Goal: Information Seeking & Learning: Learn about a topic

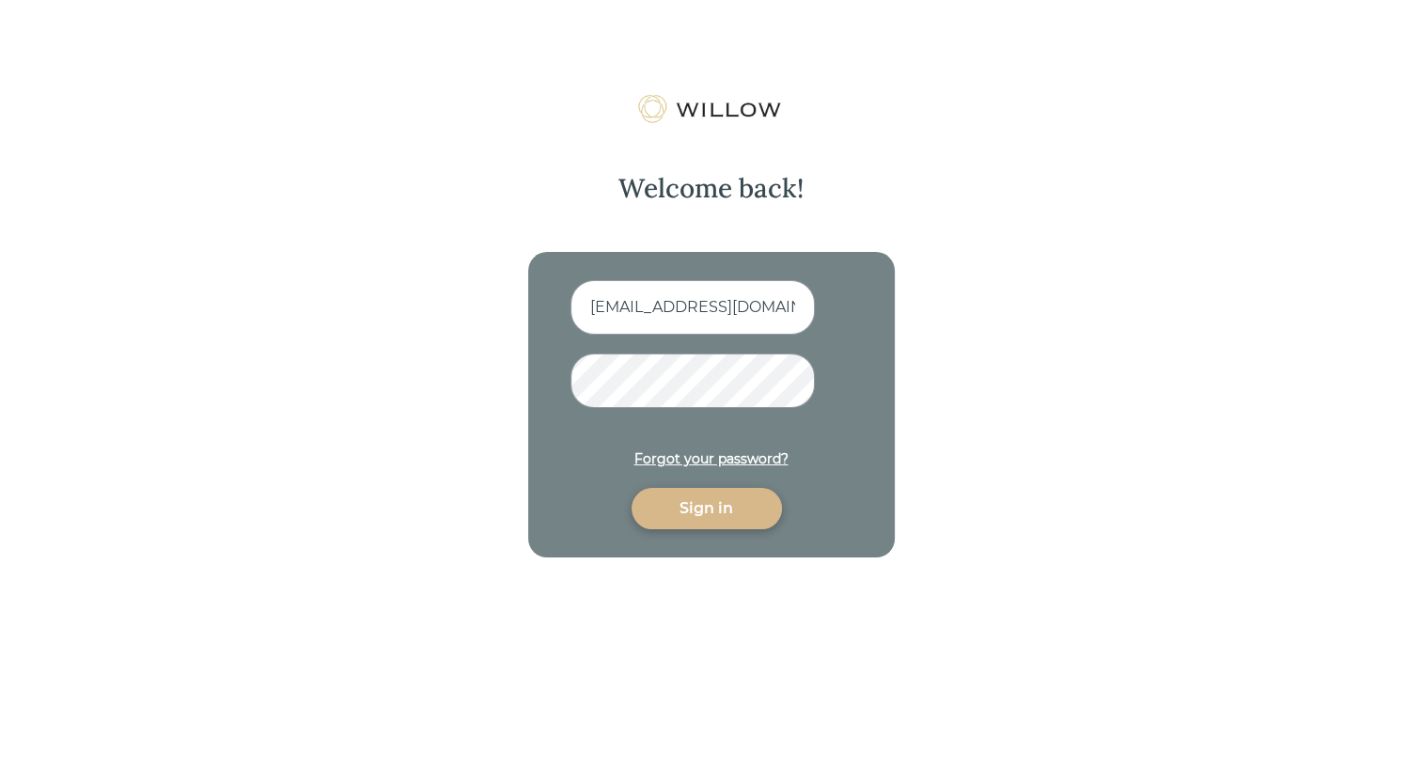
scroll to position [0, 56]
click at [725, 513] on div "Sign in" at bounding box center [706, 508] width 107 height 23
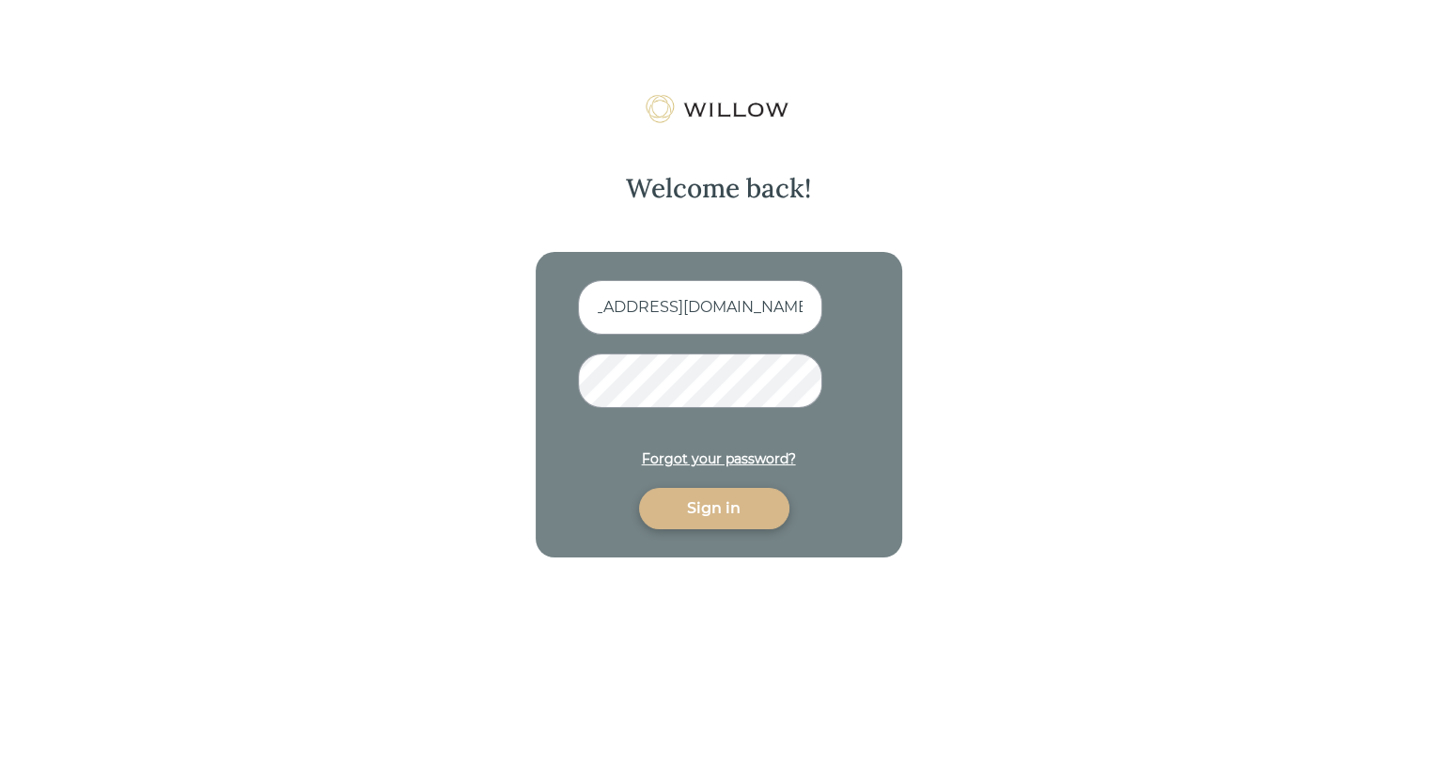
scroll to position [0, 0]
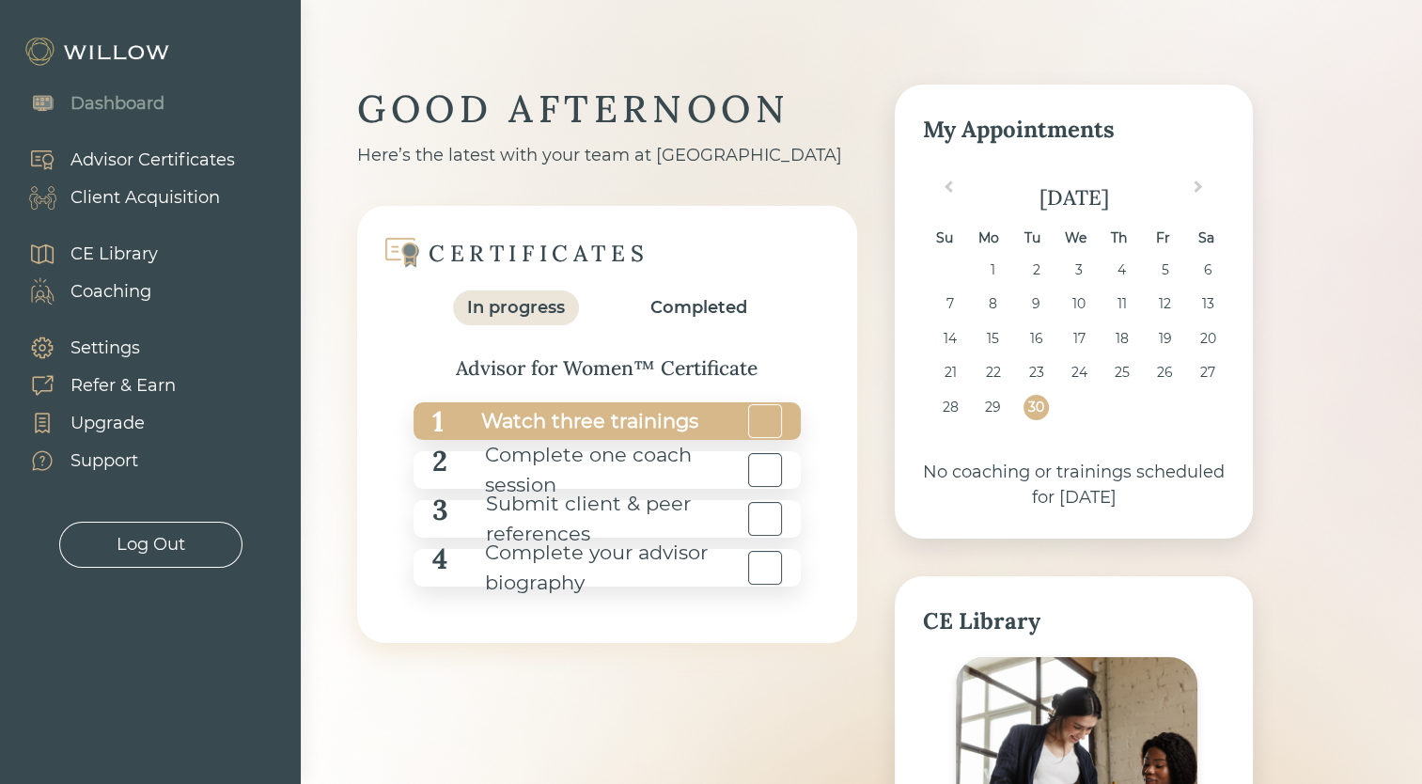
click at [653, 423] on div "Watch three trainings" at bounding box center [570, 421] width 255 height 42
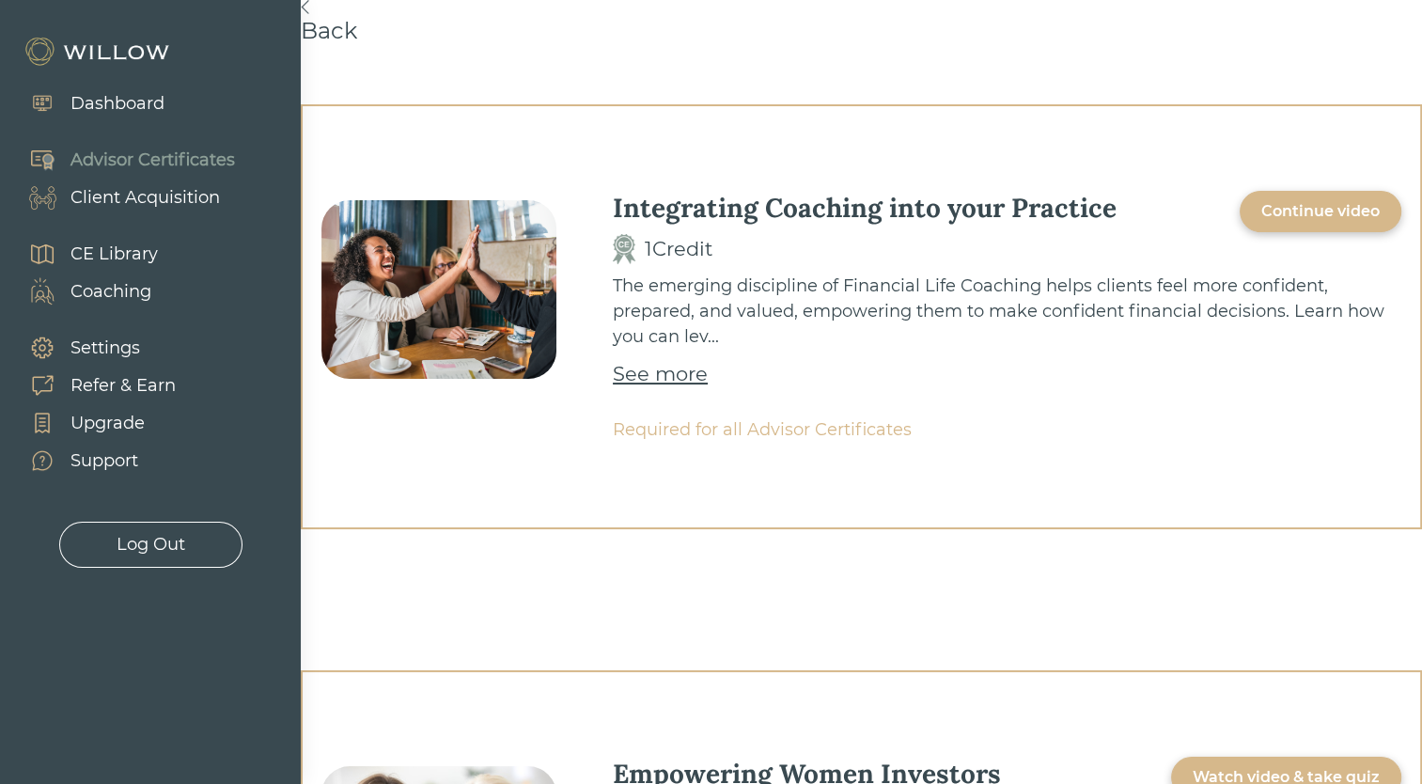
click at [1275, 210] on div "Continue video" at bounding box center [1320, 211] width 118 height 23
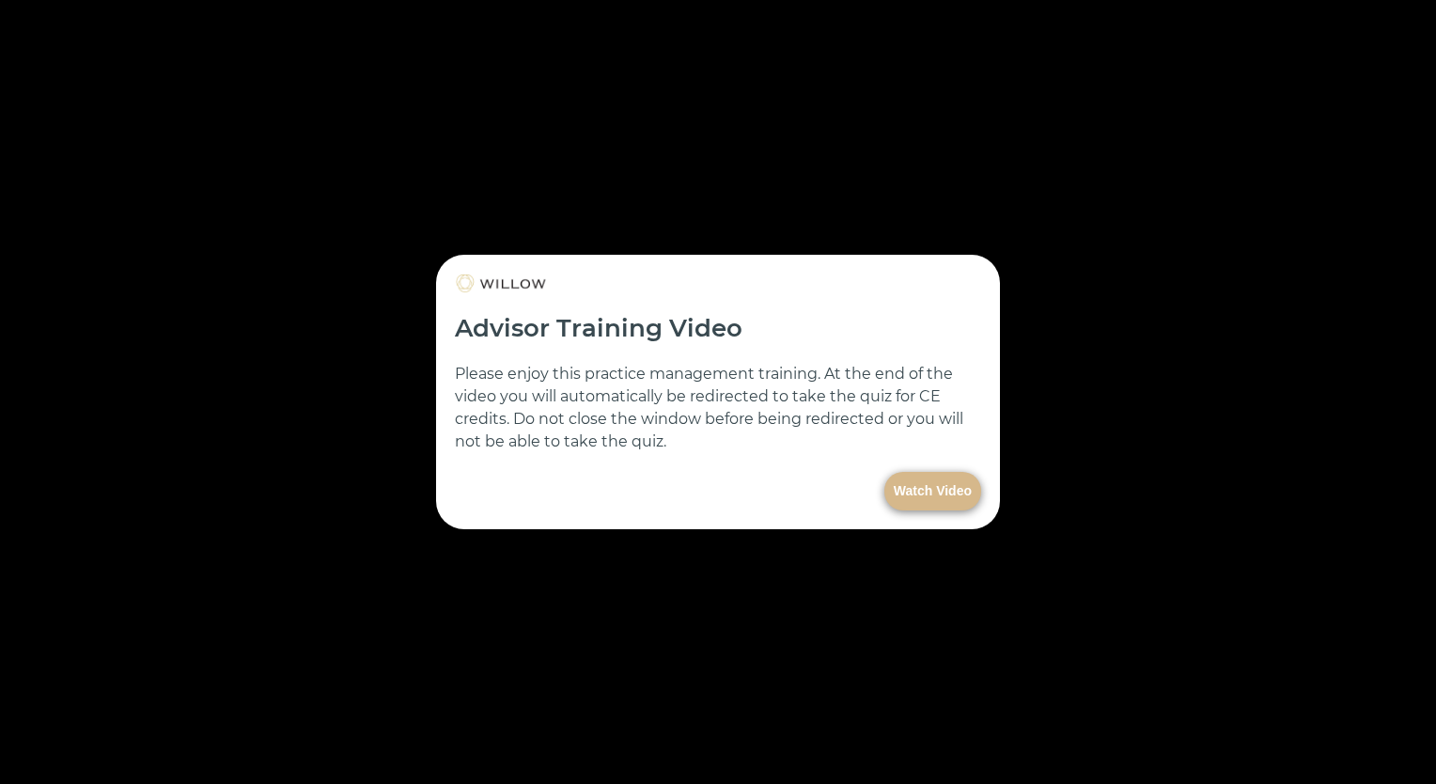
click at [945, 481] on button "Watch Video" at bounding box center [932, 491] width 97 height 39
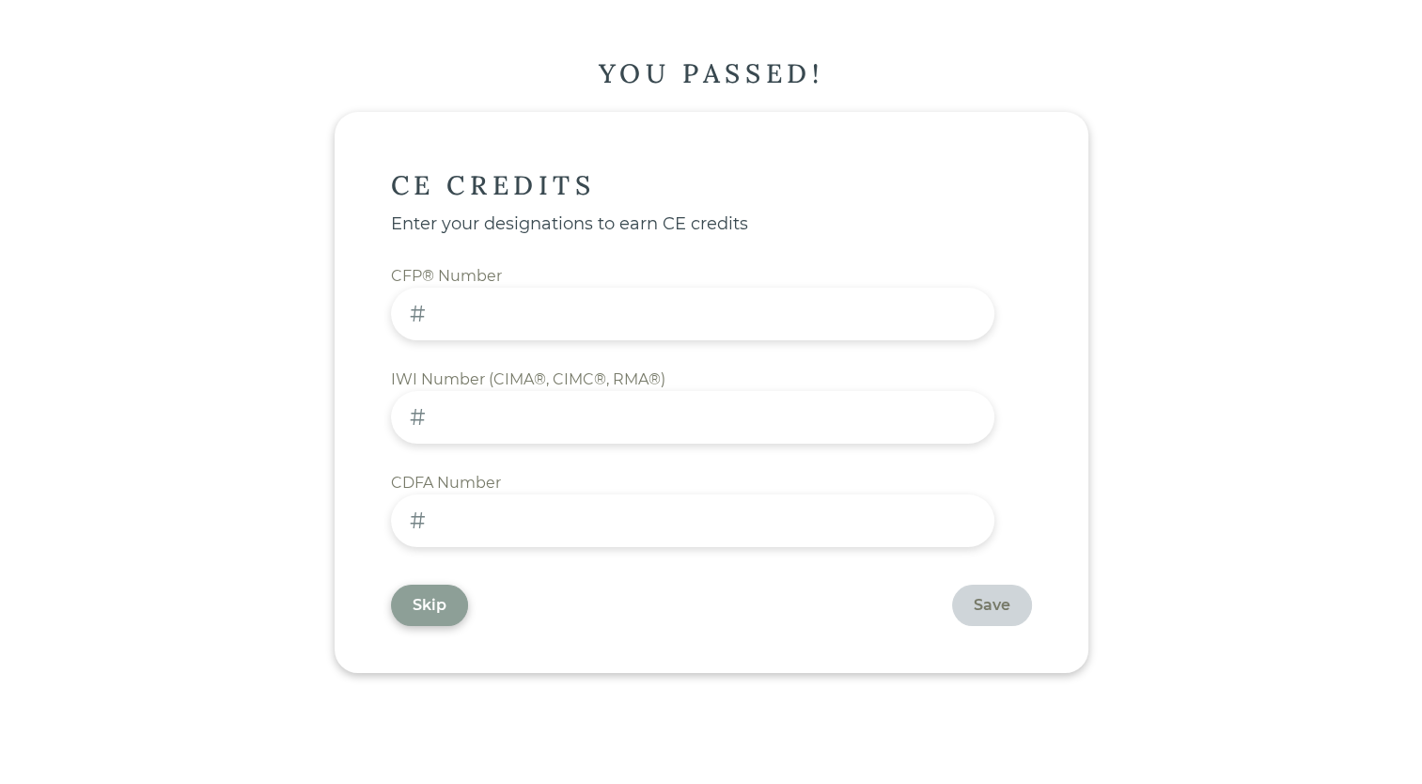
click at [537, 298] on input at bounding box center [692, 314] width 603 height 53
paste input "255559"
type input "255559"
click at [952, 611] on div "Save" at bounding box center [992, 604] width 80 height 41
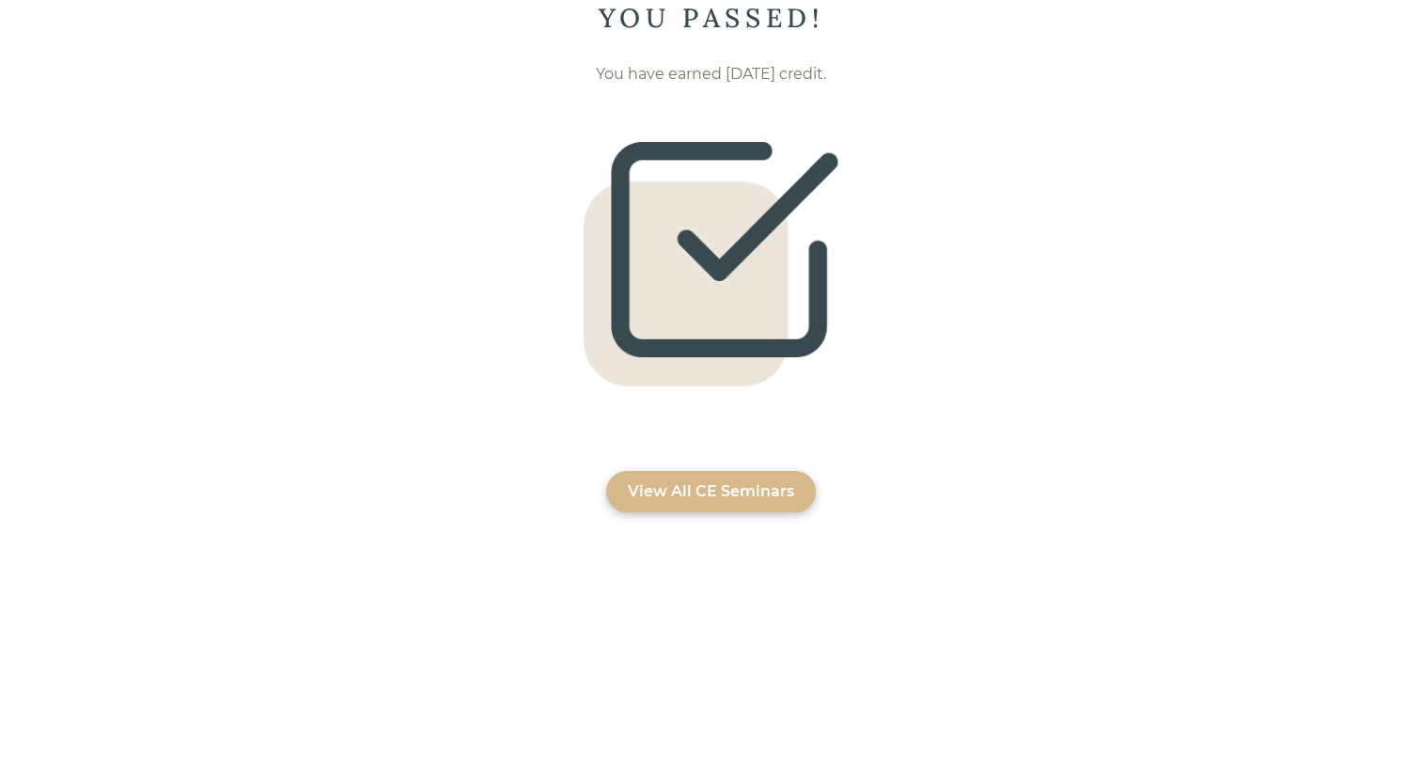
scroll to position [56, 0]
click at [748, 479] on div "View All CE Seminars" at bounding box center [711, 490] width 166 height 23
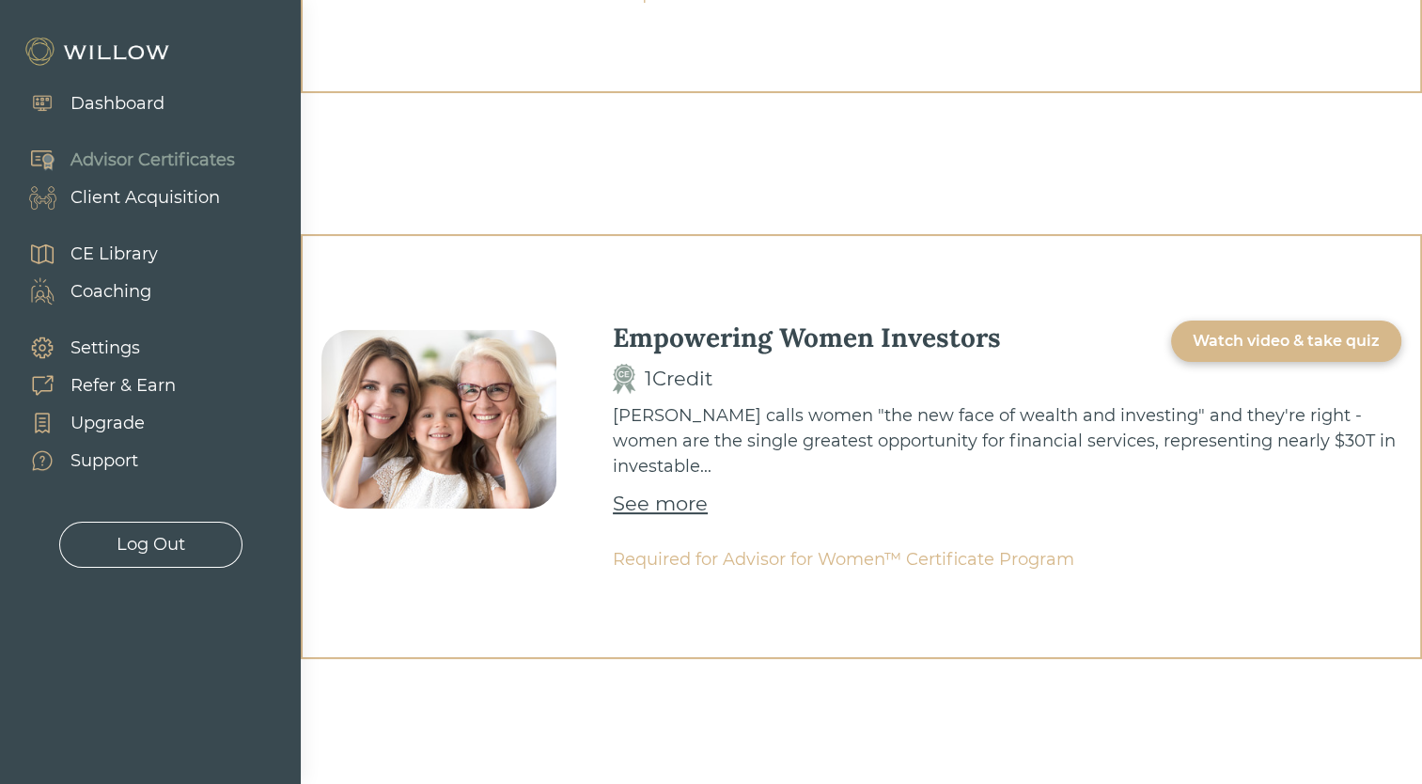
scroll to position [470, 0]
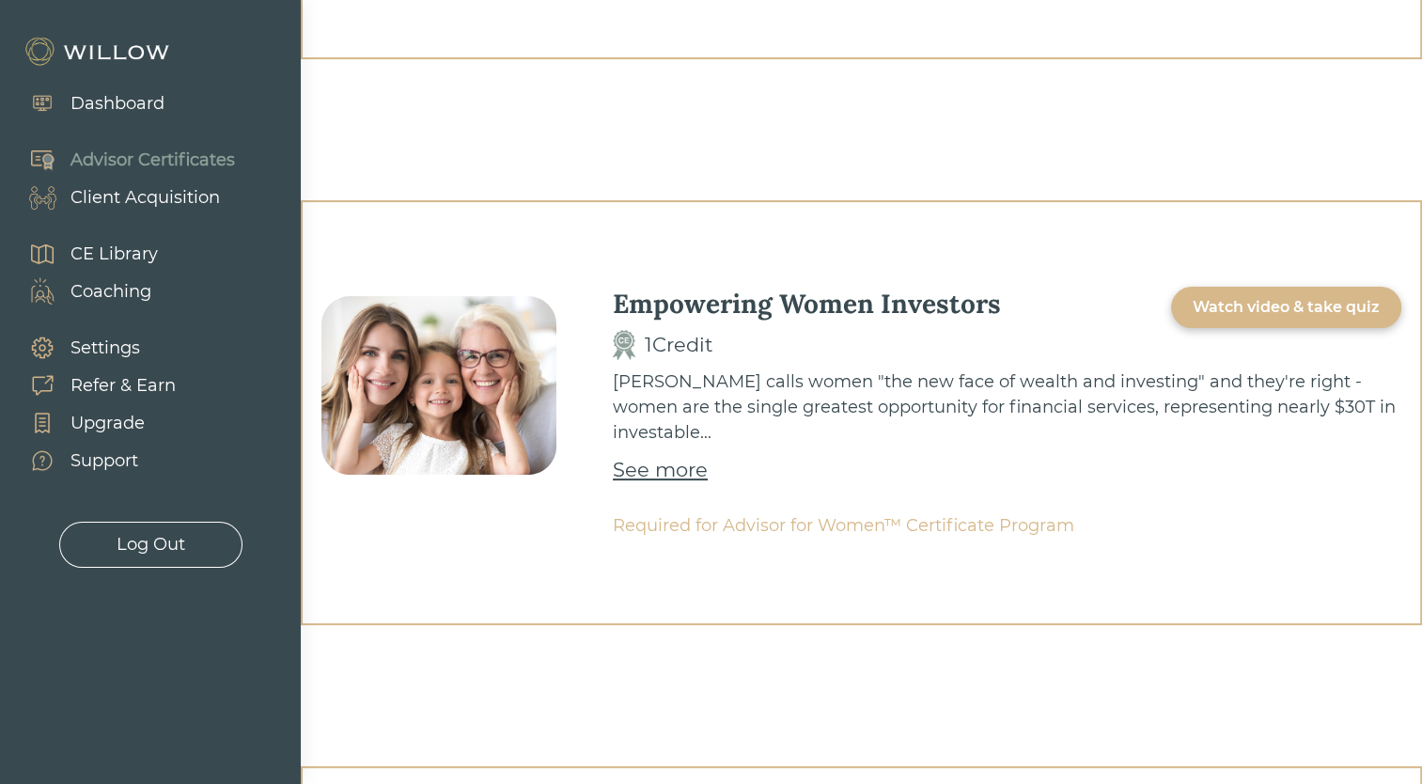
click at [1271, 307] on div "Watch video & take quiz" at bounding box center [1285, 307] width 187 height 23
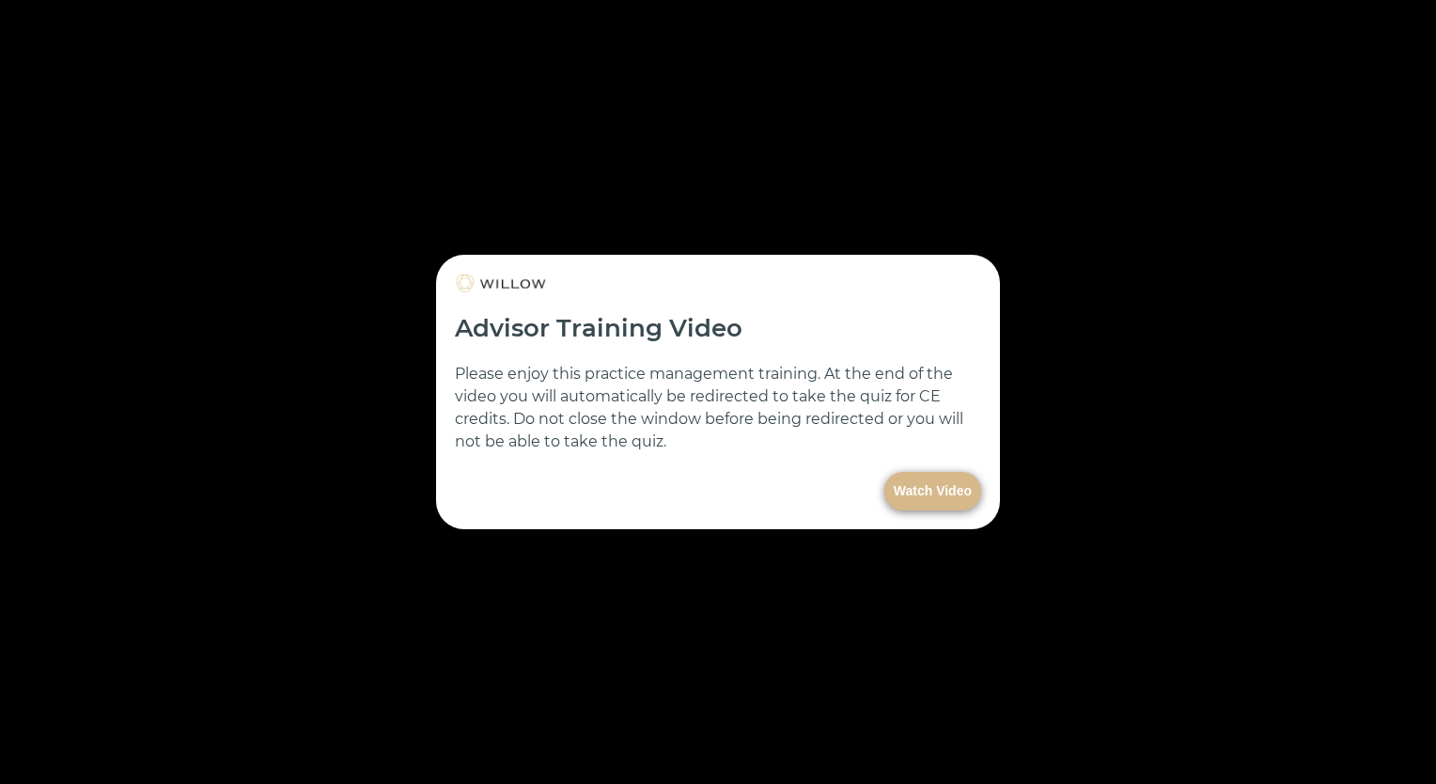
click at [940, 487] on button "Watch Video" at bounding box center [932, 491] width 97 height 39
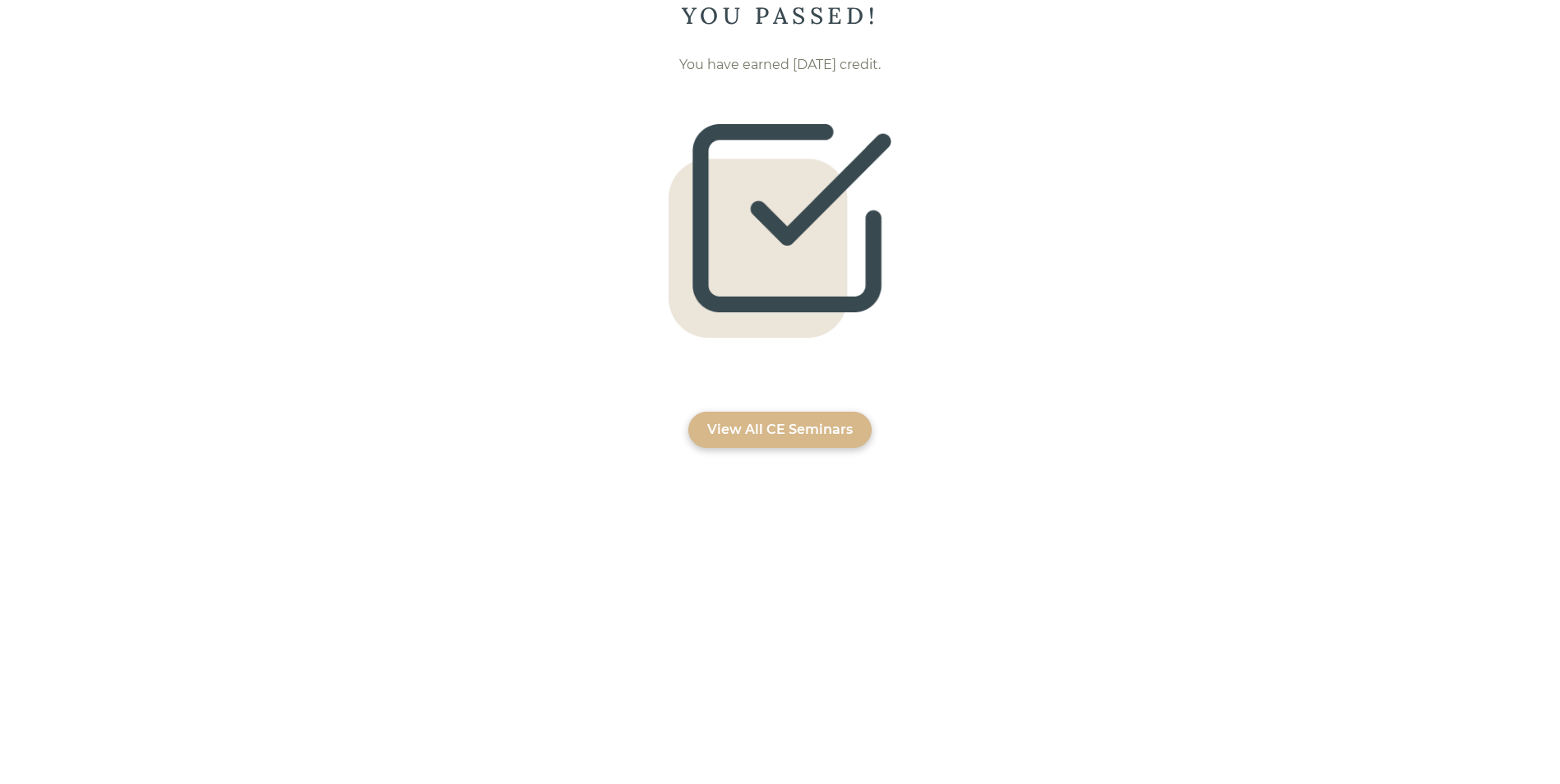
scroll to position [49, 0]
click at [793, 415] on div "View All CE Seminars" at bounding box center [780, 429] width 184 height 36
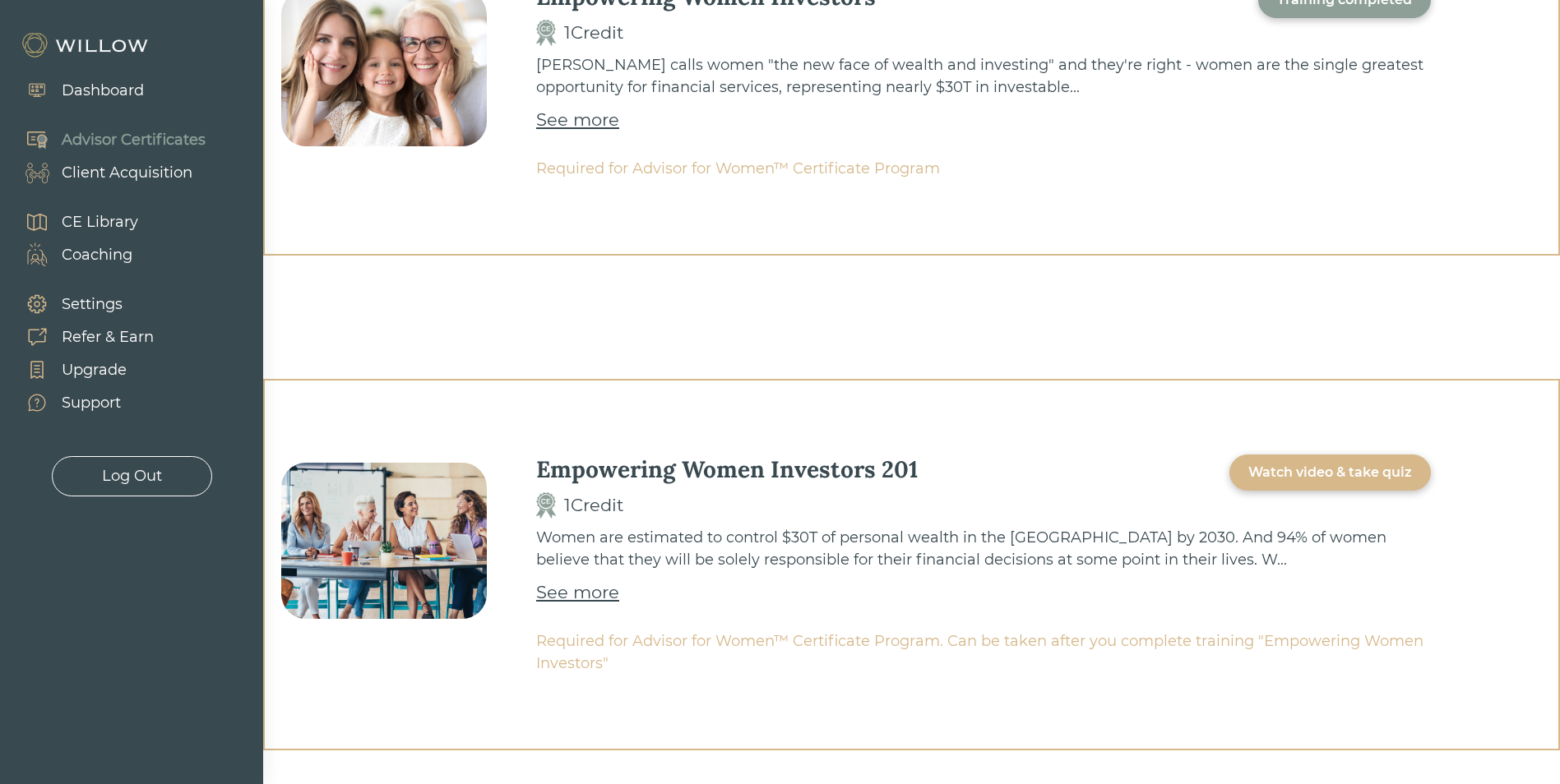
scroll to position [698, 0]
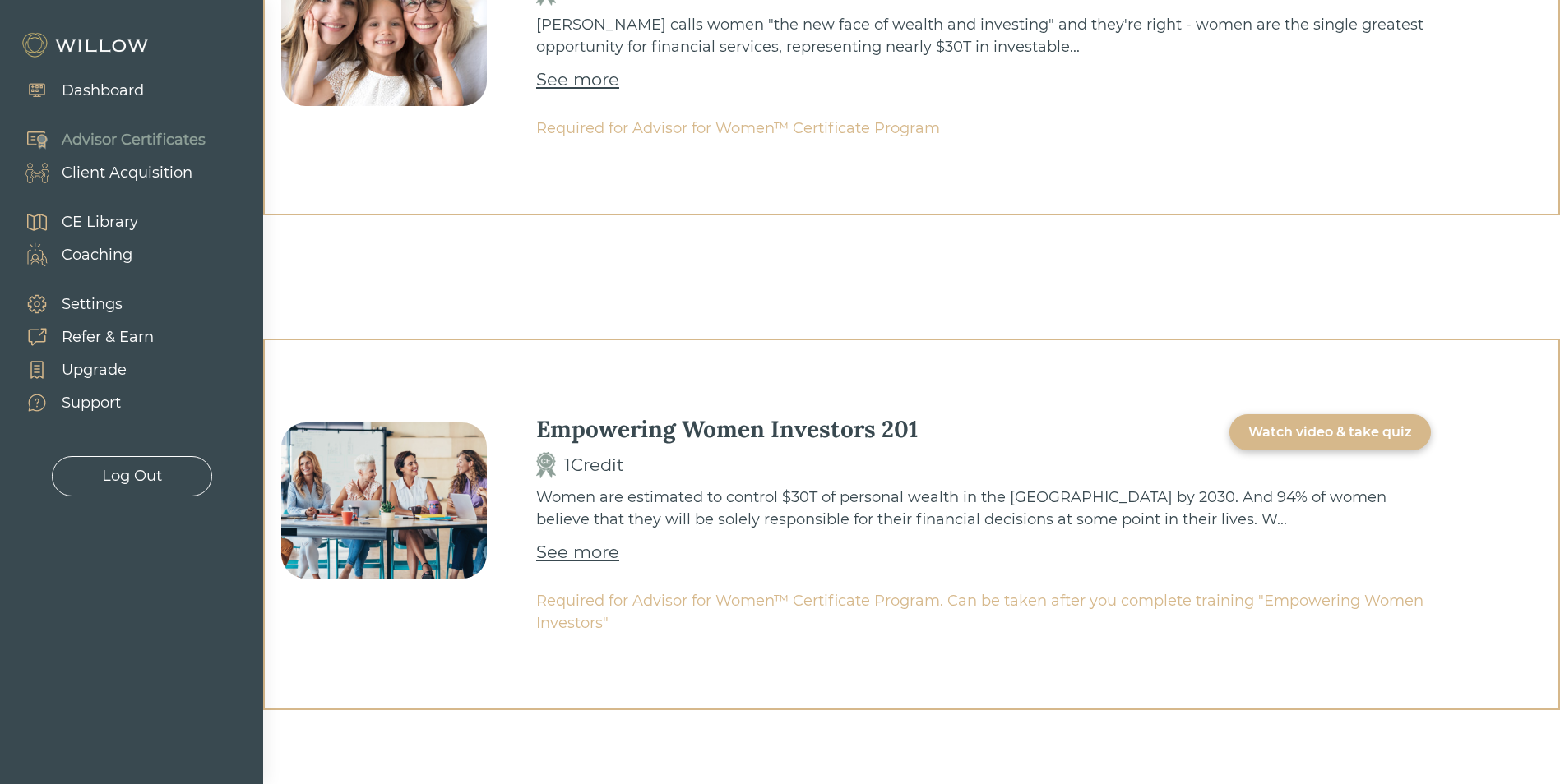
click at [106, 86] on div "Dashboard" at bounding box center [102, 90] width 82 height 22
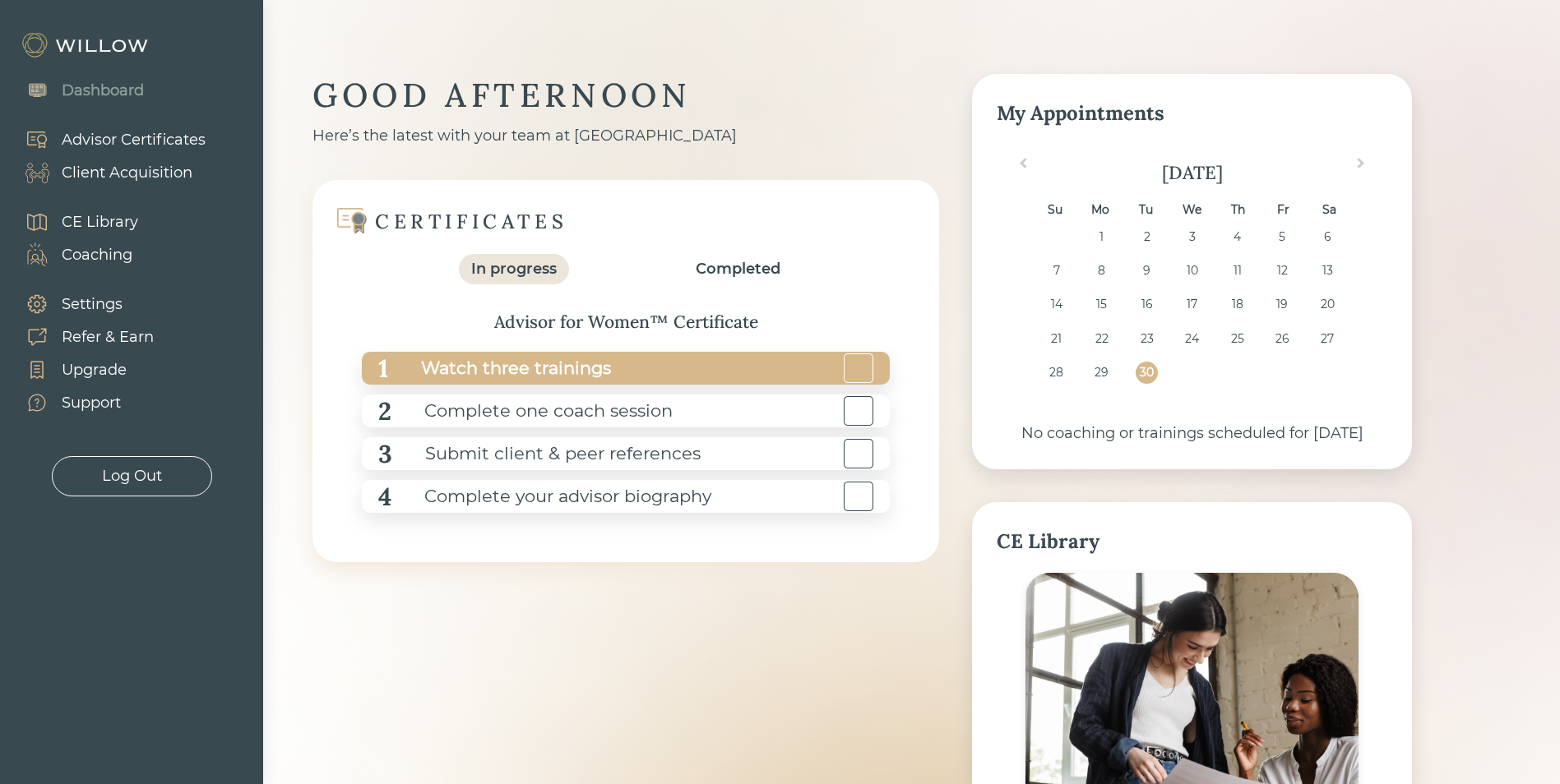
click at [685, 367] on div "1 Watch three trainings" at bounding box center [625, 368] width 528 height 33
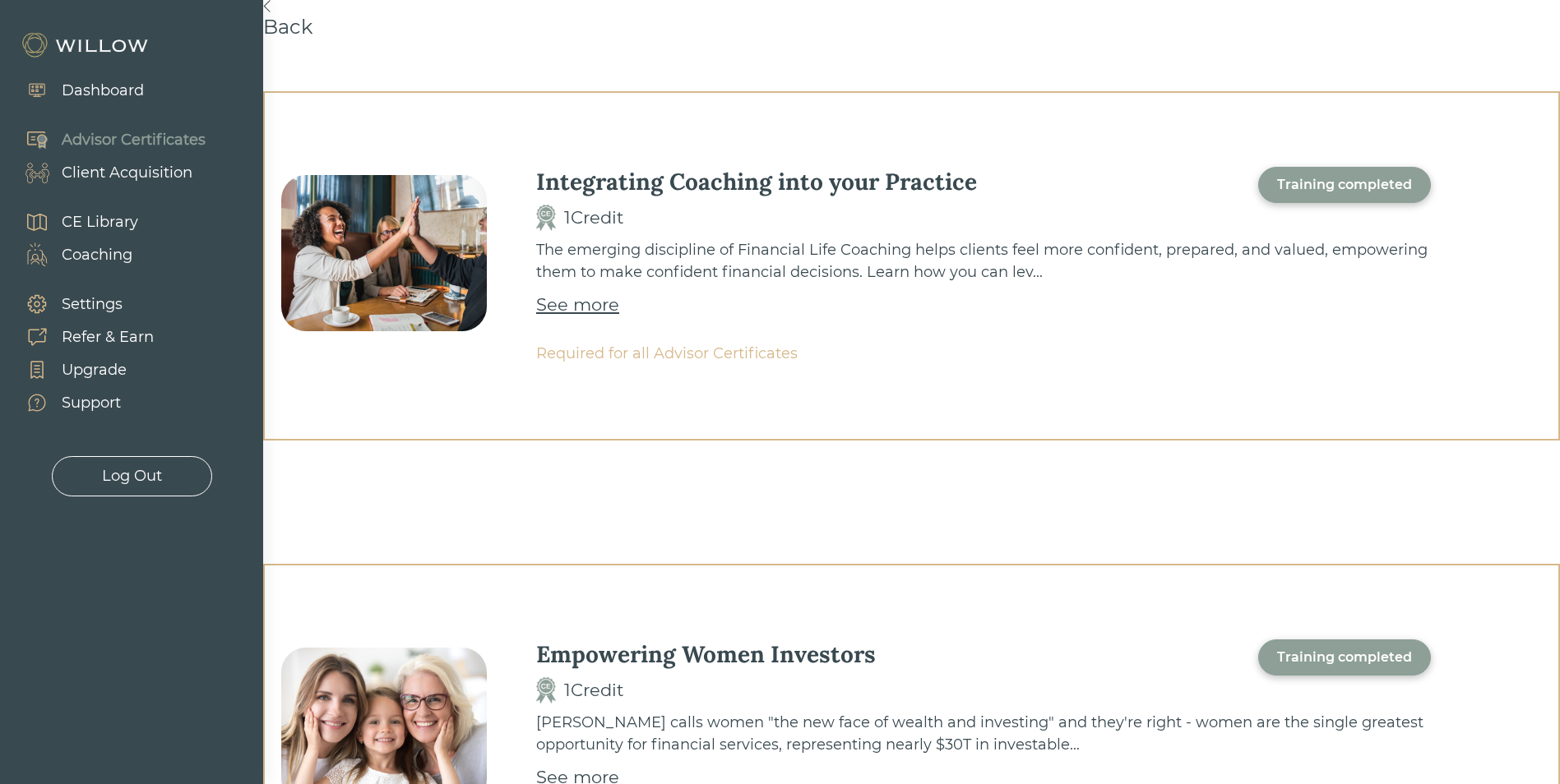
click at [112, 95] on div "Dashboard" at bounding box center [102, 90] width 82 height 22
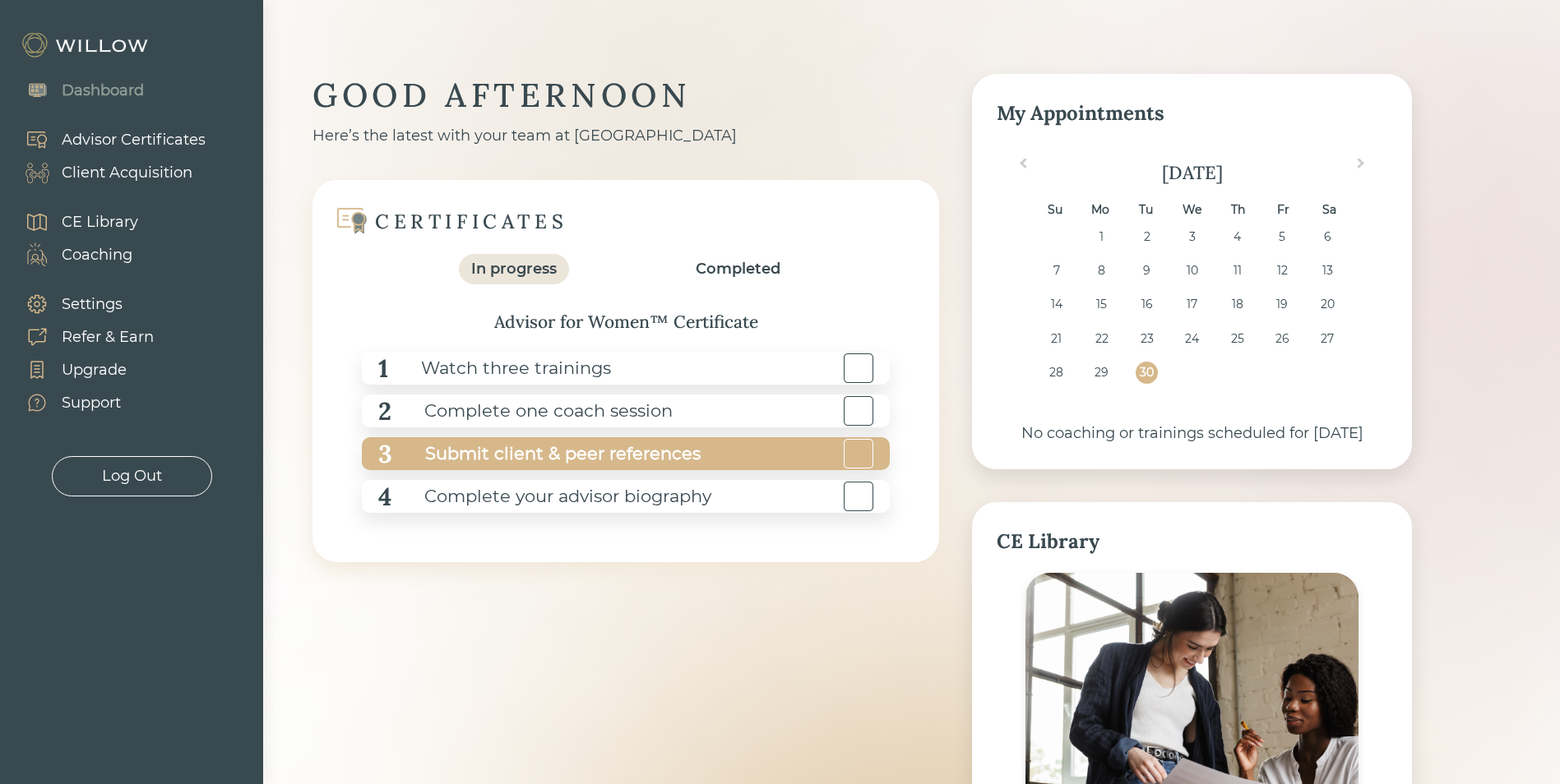
click at [819, 456] on div "3 Submit client & peer references" at bounding box center [625, 454] width 528 height 33
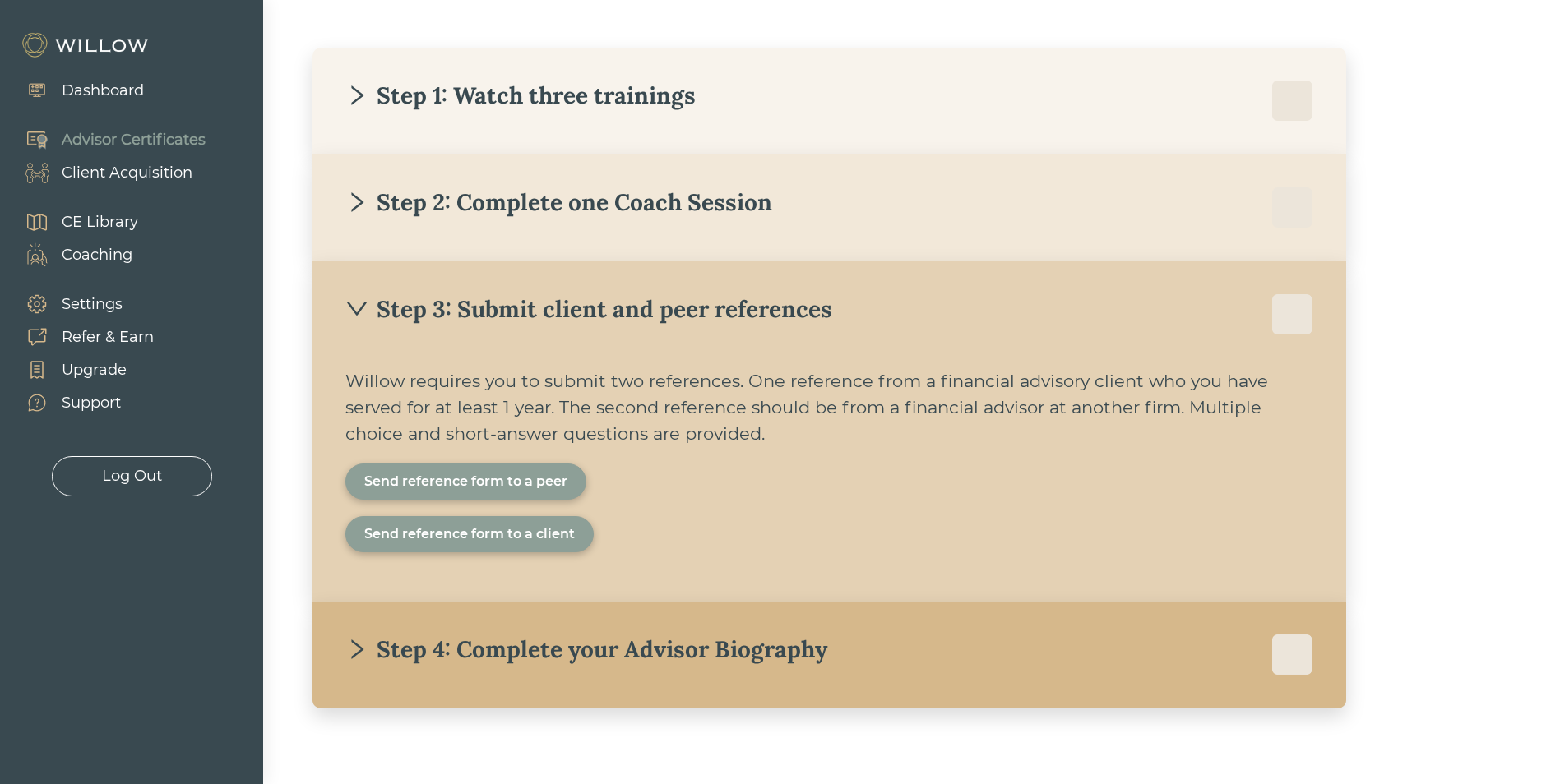
scroll to position [365, 0]
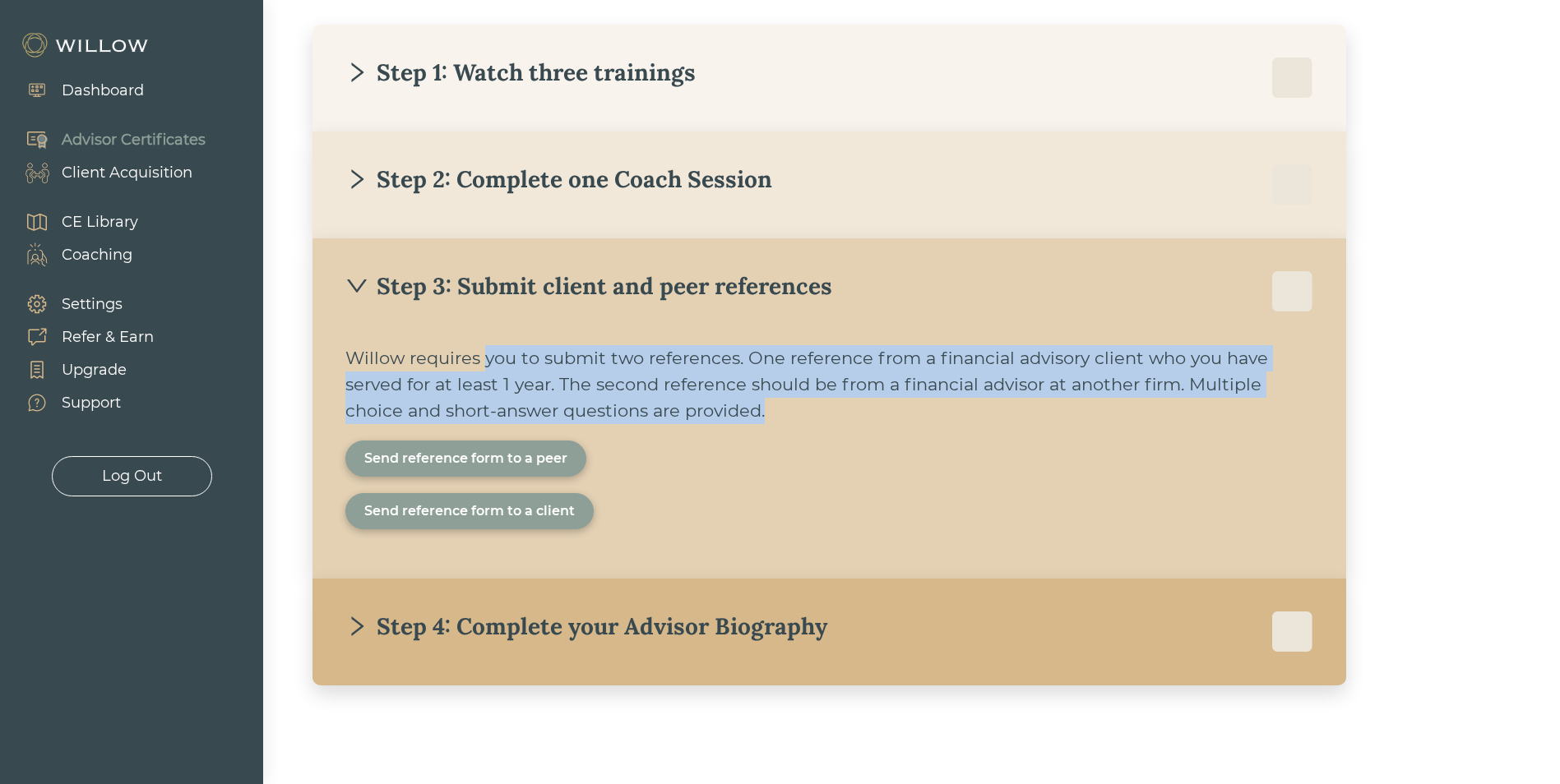
drag, startPoint x: 482, startPoint y: 357, endPoint x: 845, endPoint y: 416, distance: 367.8
click at [845, 416] on div "Willow requires you to submit two references. One reference from a financial ad…" at bounding box center [830, 385] width 968 height 79
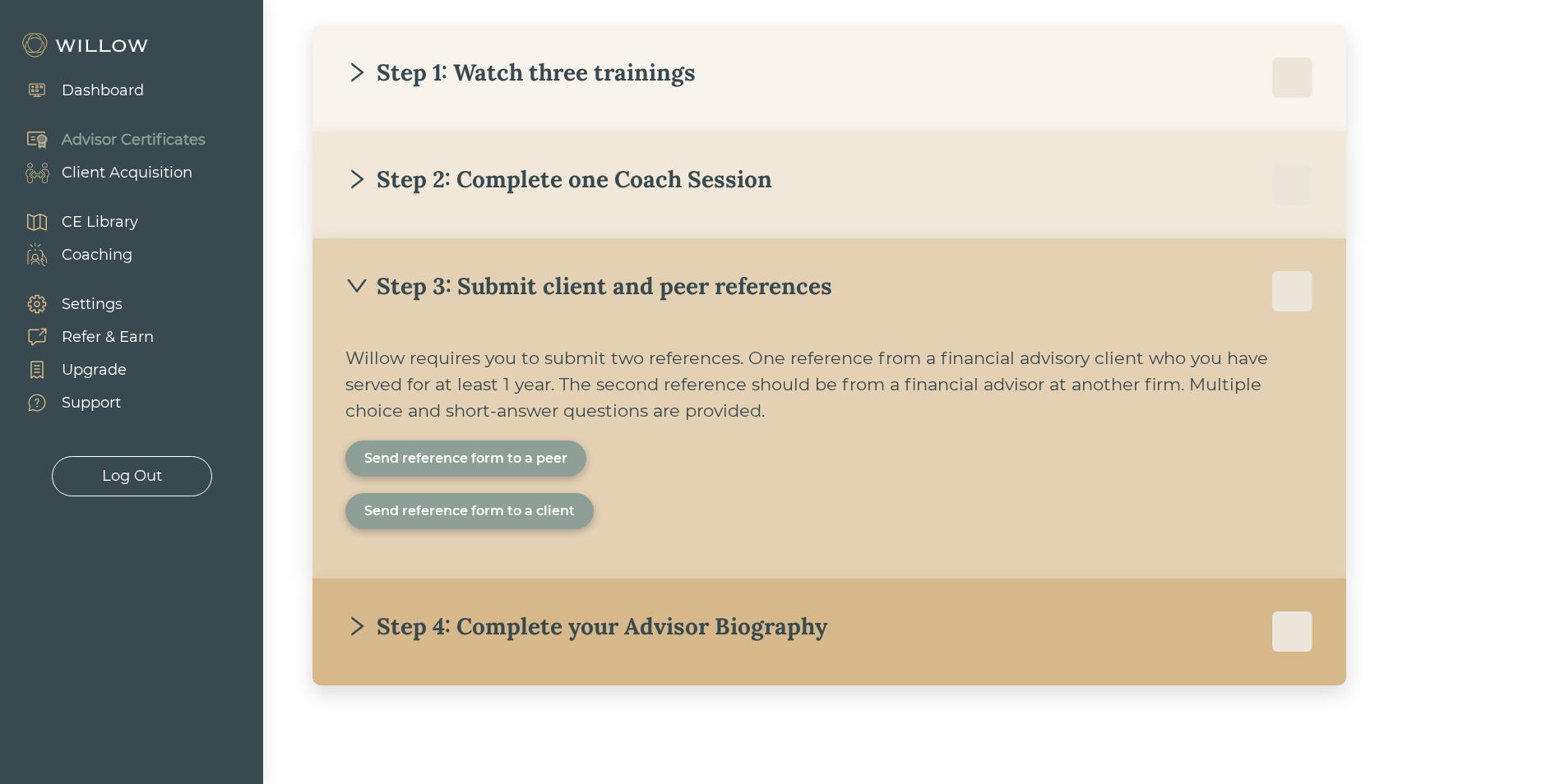
drag, startPoint x: 845, startPoint y: 416, endPoint x: 830, endPoint y: 432, distance: 21.9
click at [830, 432] on div "Willow requires you to submit two references. One reference from a financial ad…" at bounding box center [830, 445] width 968 height 200
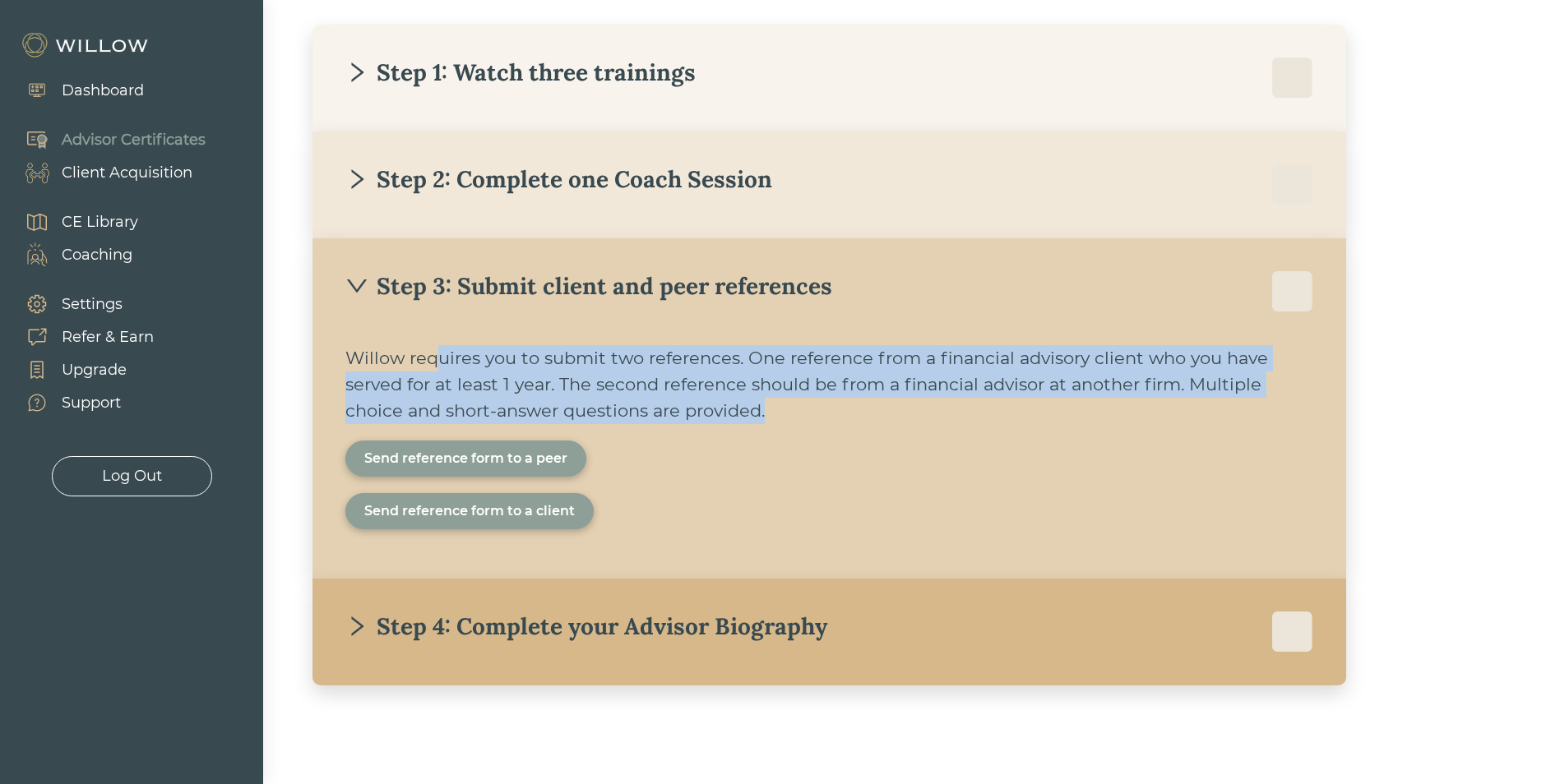
drag, startPoint x: 790, startPoint y: 399, endPoint x: 441, endPoint y: 360, distance: 351.2
click at [441, 360] on div "Willow requires you to submit two references. One reference from a financial ad…" at bounding box center [830, 385] width 968 height 79
drag, startPoint x: 441, startPoint y: 360, endPoint x: 722, endPoint y: 402, distance: 284.1
click at [722, 402] on div "Willow requires you to submit two references. One reference from a financial ad…" at bounding box center [830, 385] width 968 height 79
drag, startPoint x: 885, startPoint y: 424, endPoint x: 373, endPoint y: 359, distance: 516.1
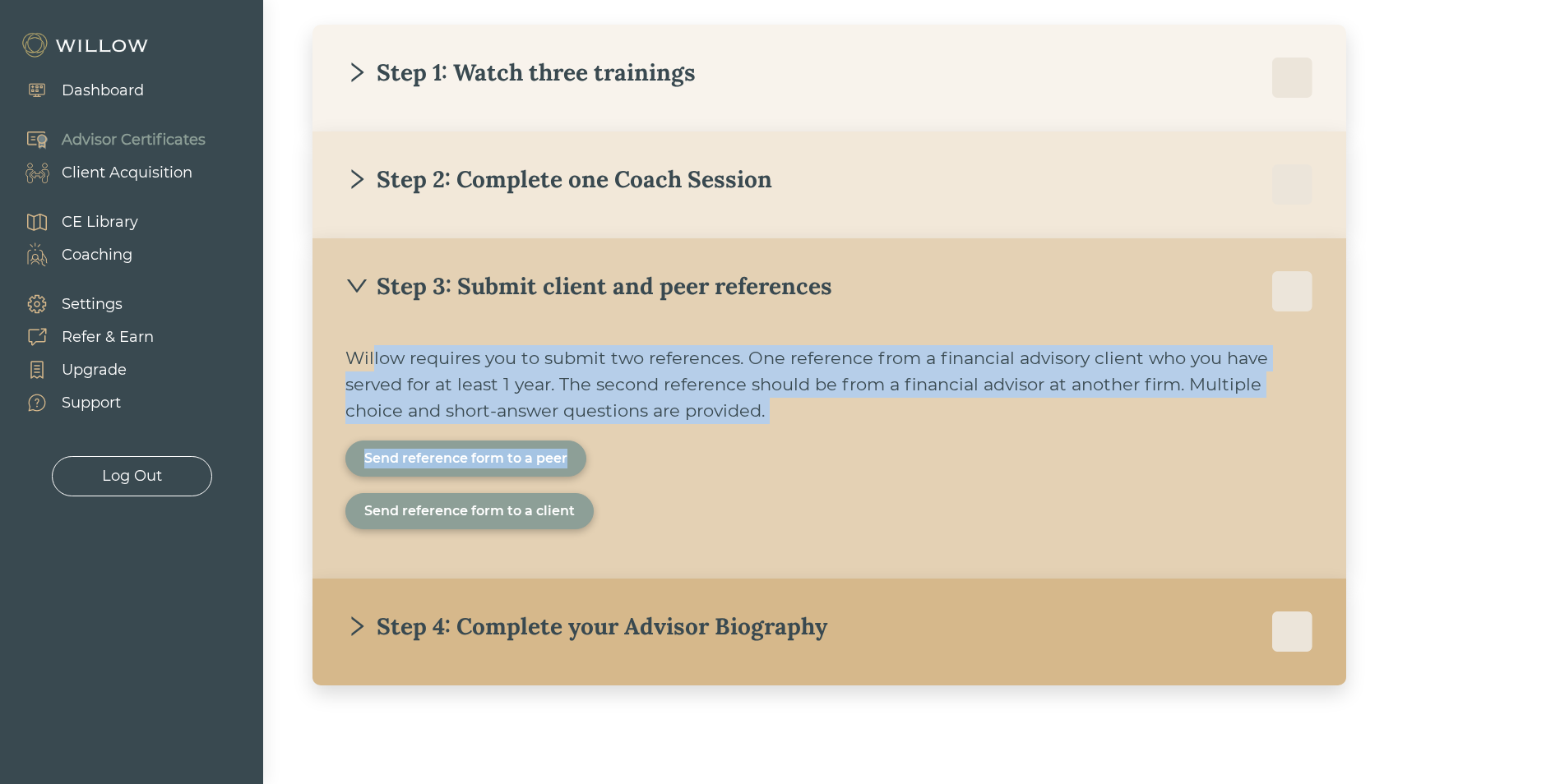
click at [373, 359] on div "Willow requires you to submit two references. One reference from a financial ad…" at bounding box center [830, 445] width 968 height 200
drag, startPoint x: 373, startPoint y: 359, endPoint x: 544, endPoint y: 390, distance: 173.8
click at [544, 390] on div "Willow requires you to submit two references. One reference from a financial ad…" at bounding box center [830, 385] width 968 height 79
drag, startPoint x: 367, startPoint y: 346, endPoint x: 783, endPoint y: 416, distance: 421.8
click at [783, 416] on div "Willow requires you to submit two references. One reference from a financial ad…" at bounding box center [830, 385] width 968 height 79
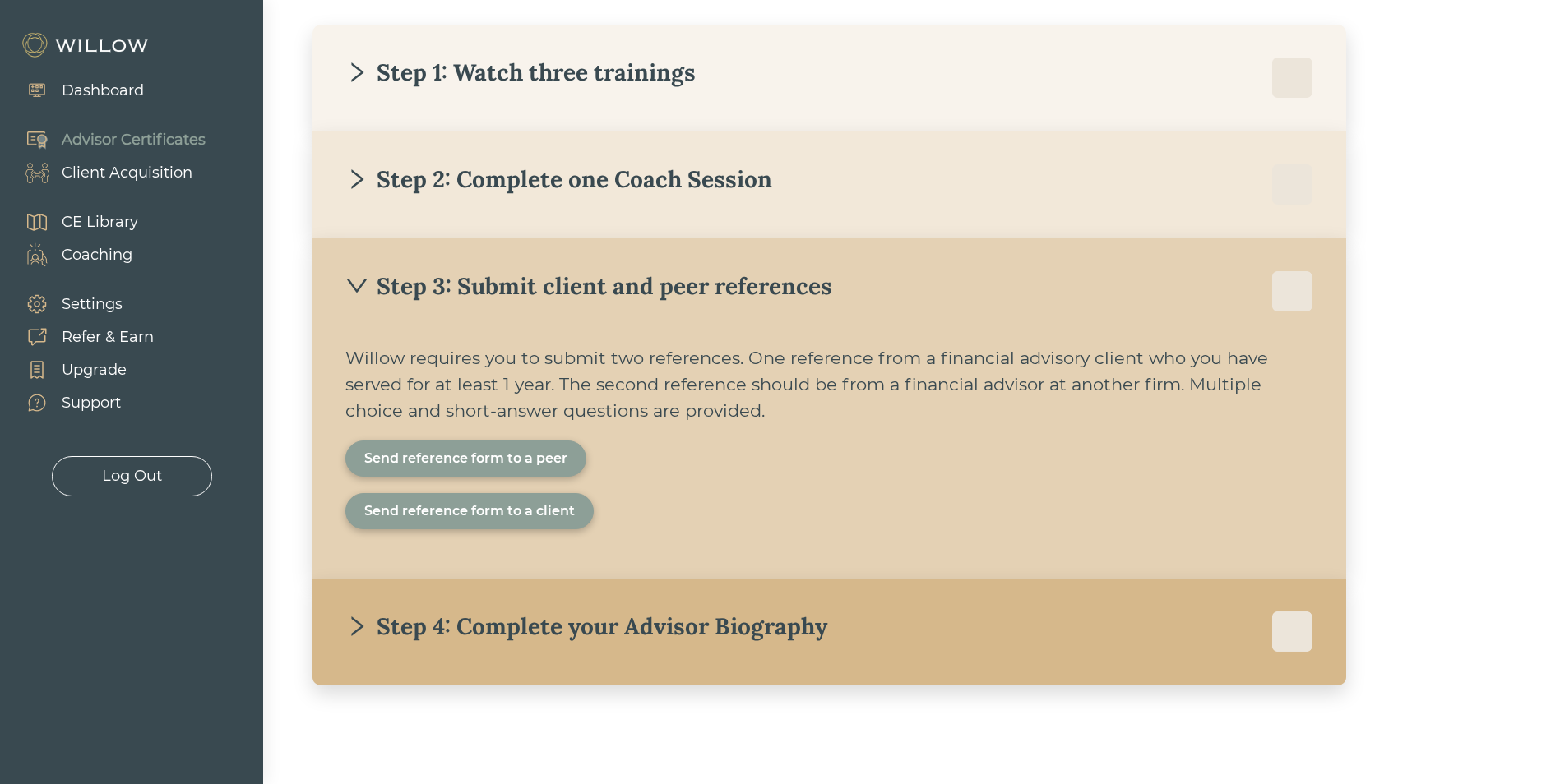
drag, startPoint x: 783, startPoint y: 416, endPoint x: 795, endPoint y: 442, distance: 28.6
click at [795, 442] on div "Send reference form to a peer Send reference form to a client" at bounding box center [830, 485] width 968 height 88
click at [133, 88] on div "Dashboard" at bounding box center [102, 90] width 82 height 22
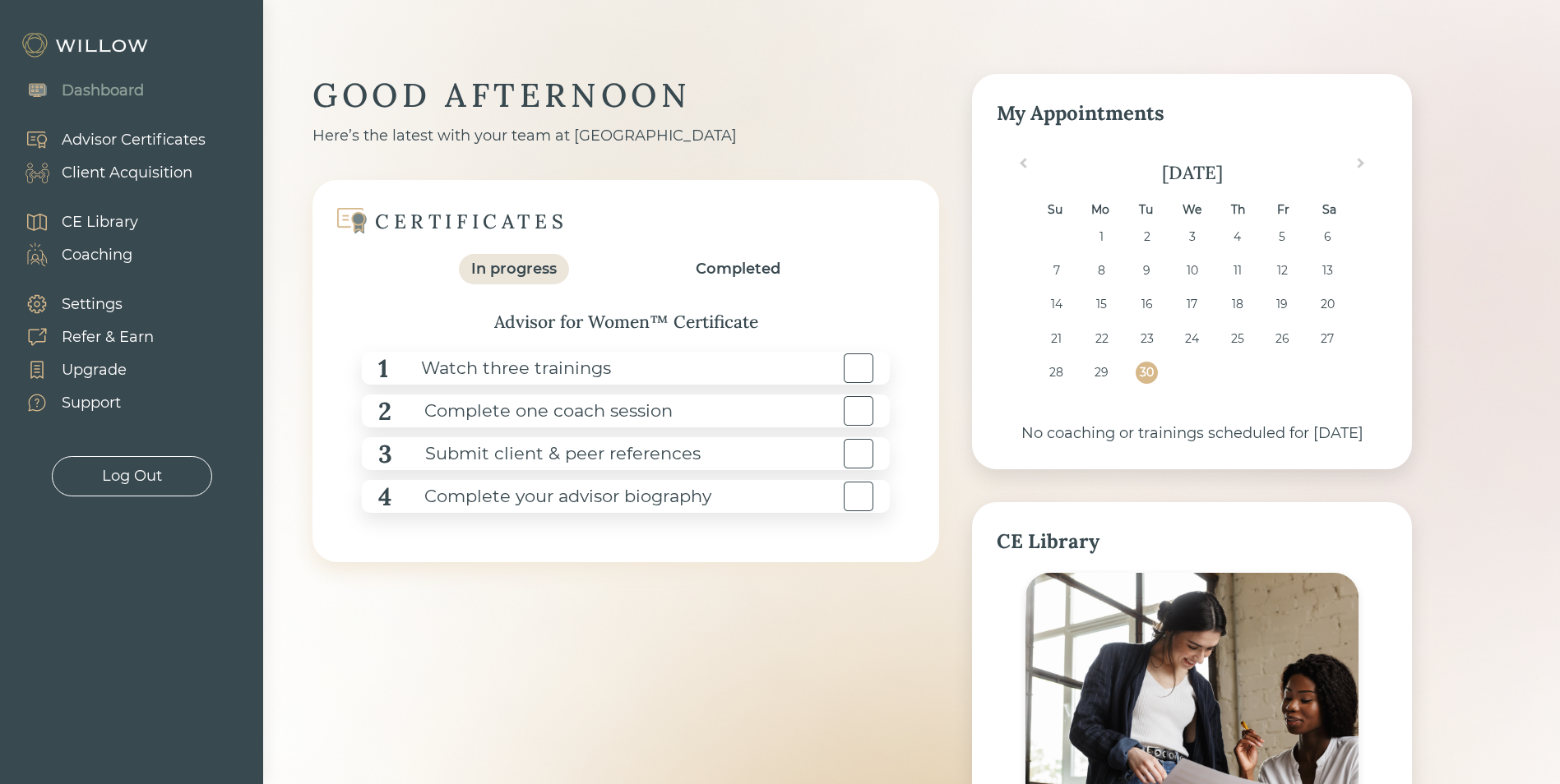
click at [124, 360] on div "Upgrade" at bounding box center [94, 370] width 65 height 22
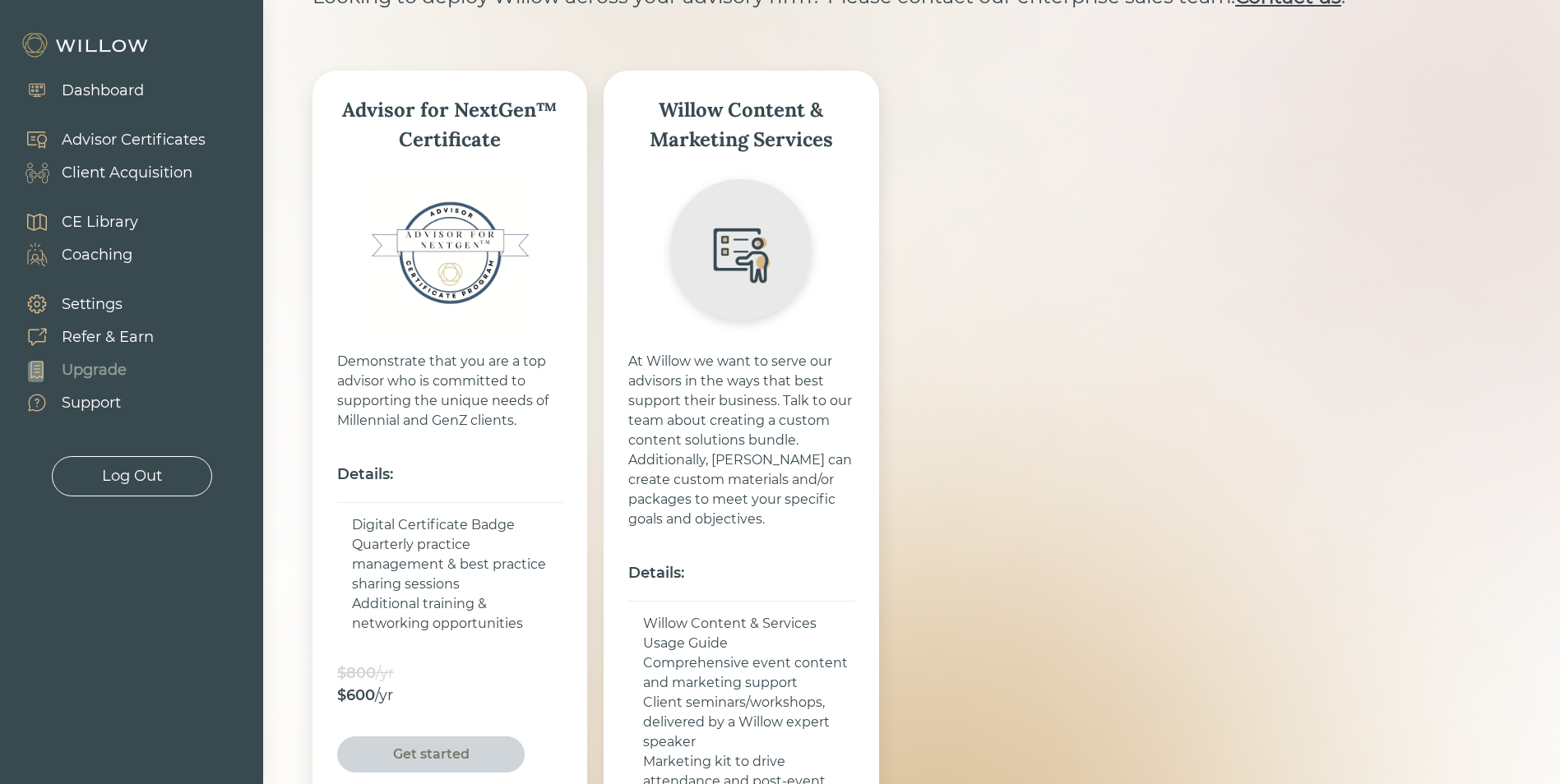
scroll to position [164, 0]
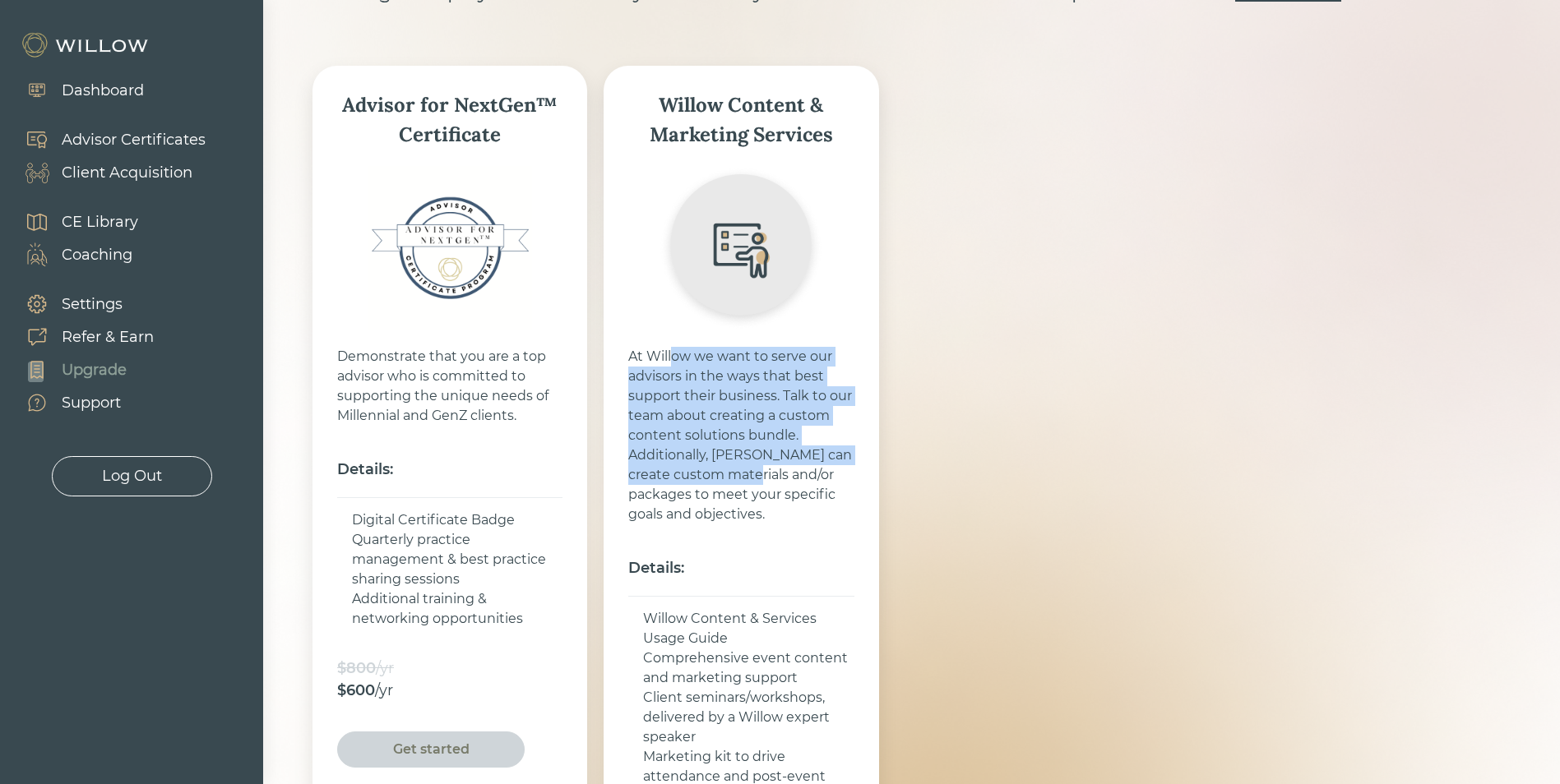
drag, startPoint x: 672, startPoint y: 364, endPoint x: 755, endPoint y: 477, distance: 140.2
click at [755, 477] on div "At Willow we want to serve our advisors in the ways that best support their bus…" at bounding box center [741, 435] width 225 height 178
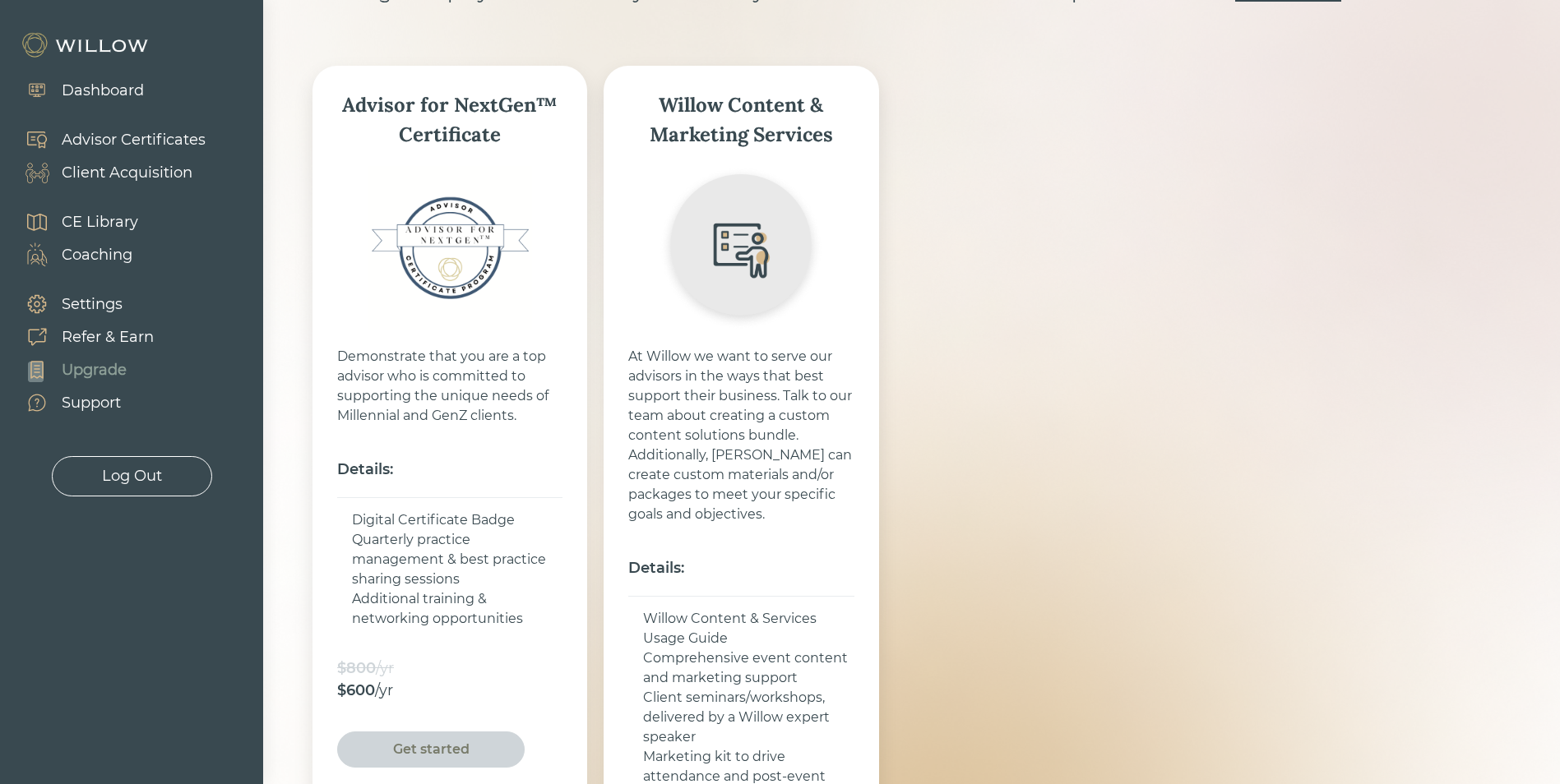
drag, startPoint x: 755, startPoint y: 477, endPoint x: 756, endPoint y: 544, distance: 67.0
click at [757, 543] on div "Willow Content & Marketing Services At [GEOGRAPHIC_DATA] we want to serve our a…" at bounding box center [741, 489] width 275 height 847
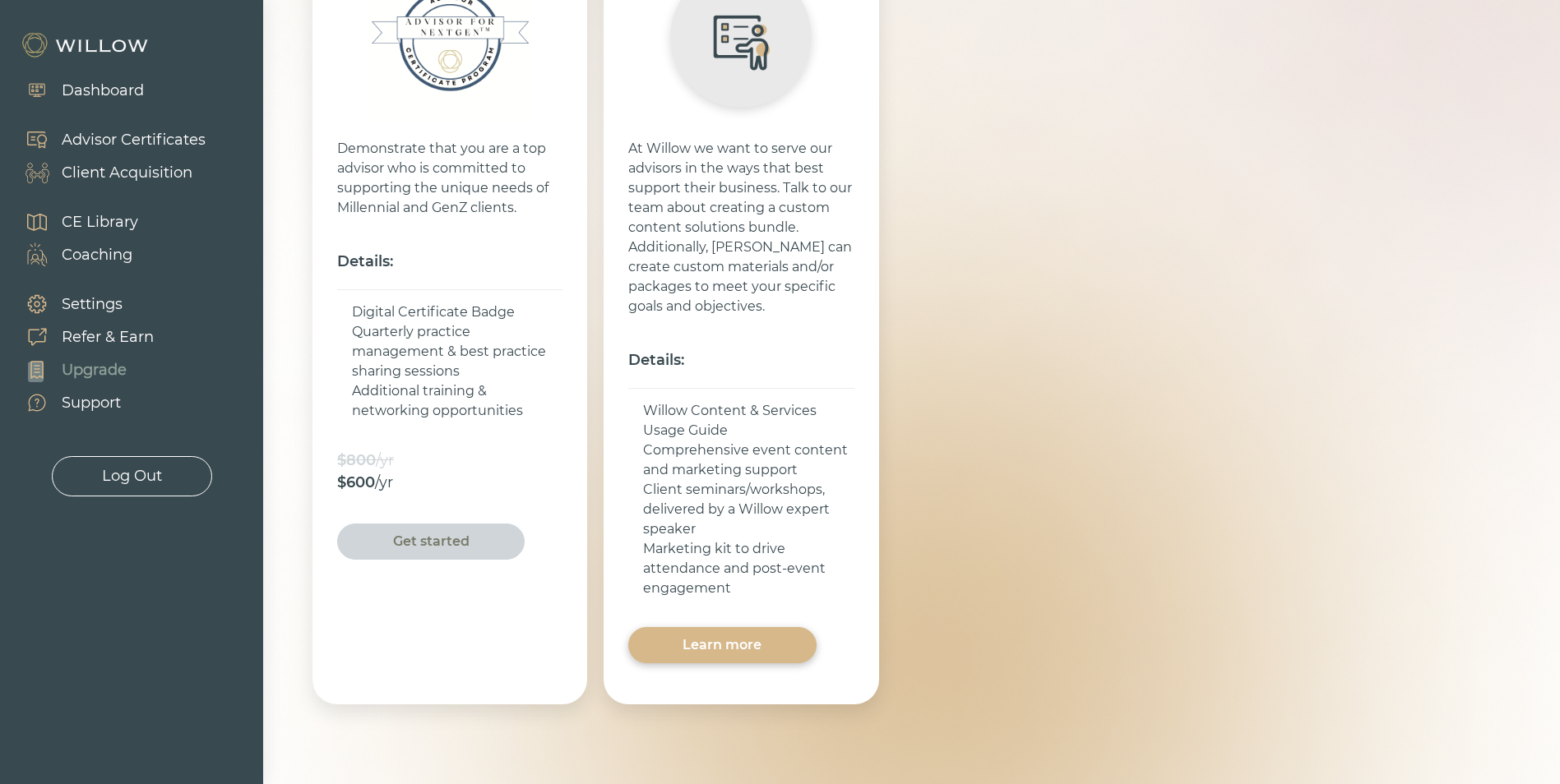
scroll to position [391, 0]
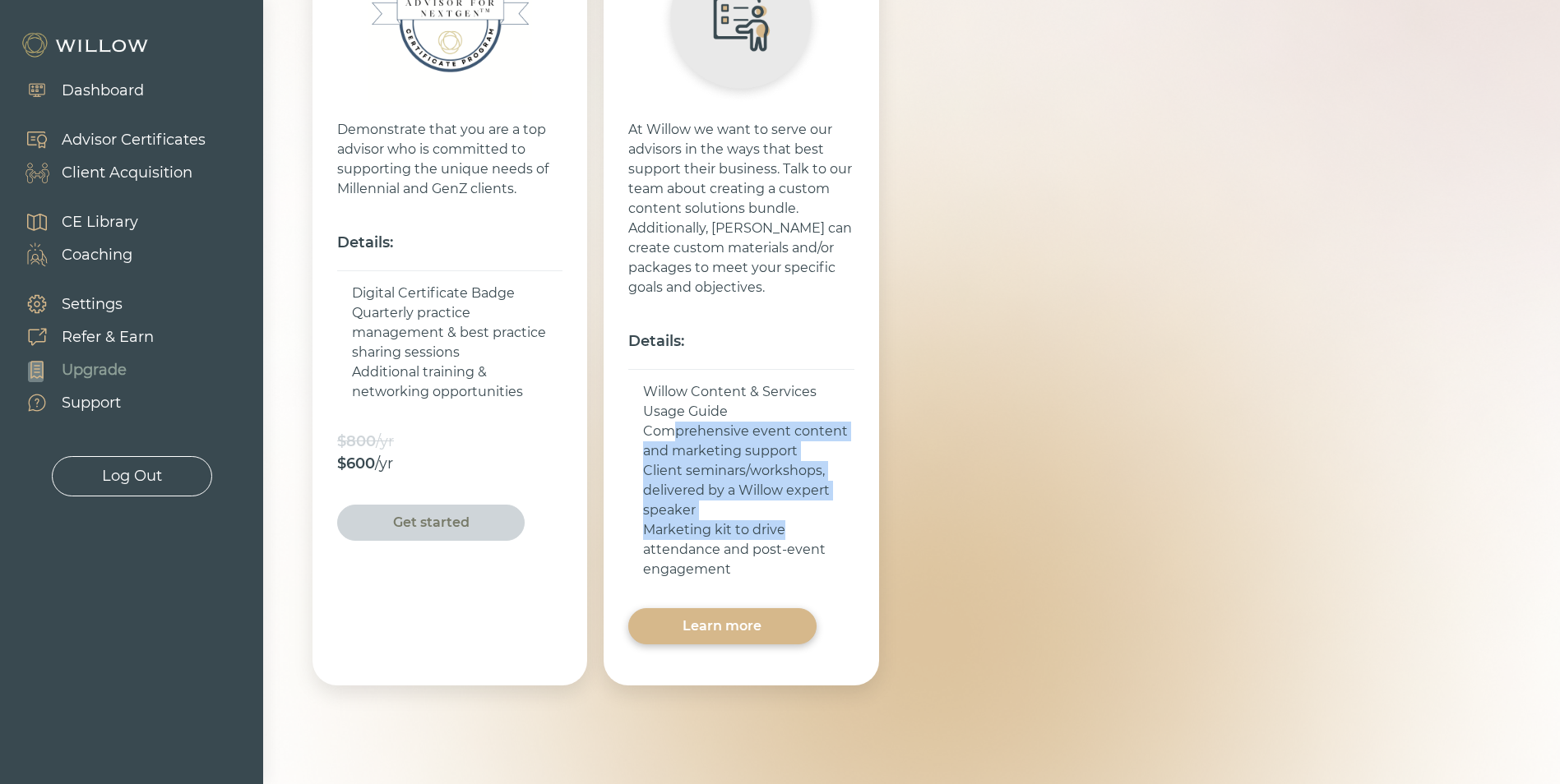
drag, startPoint x: 675, startPoint y: 423, endPoint x: 822, endPoint y: 522, distance: 177.2
click at [822, 522] on ul "Willow Content & Services Usage Guide Comprehensive event content and marketing…" at bounding box center [741, 480] width 225 height 223
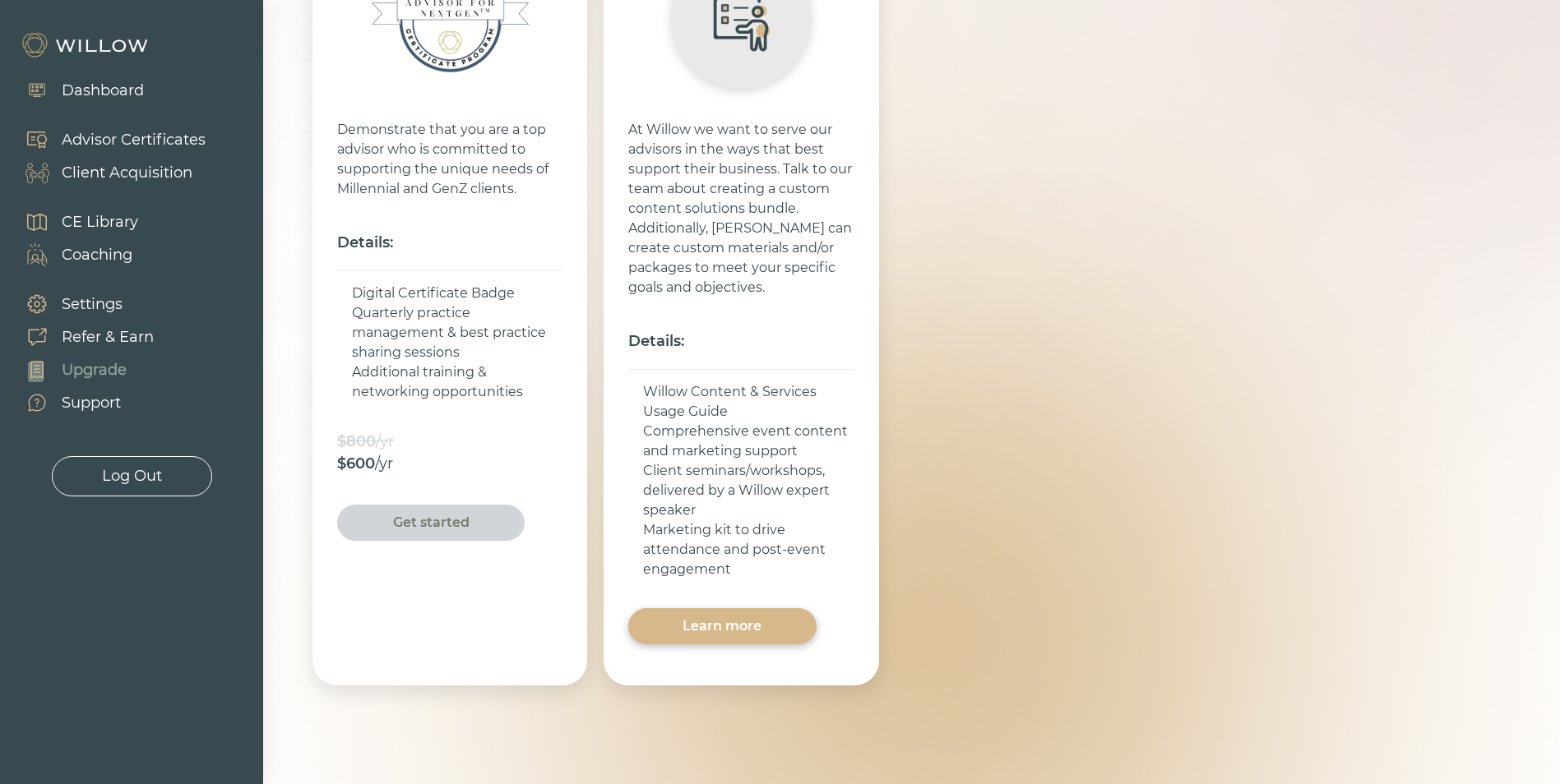
drag, startPoint x: 822, startPoint y: 522, endPoint x: 728, endPoint y: 573, distance: 106.9
click at [728, 573] on div "Marketing kit to drive attendance and post-event engagement" at bounding box center [748, 550] width 211 height 60
drag, startPoint x: 704, startPoint y: 468, endPoint x: 840, endPoint y: 531, distance: 149.9
click at [840, 531] on ul "Willow Content & Services Usage Guide Comprehensive event content and marketing…" at bounding box center [741, 480] width 225 height 223
drag, startPoint x: 840, startPoint y: 531, endPoint x: 723, endPoint y: 570, distance: 123.3
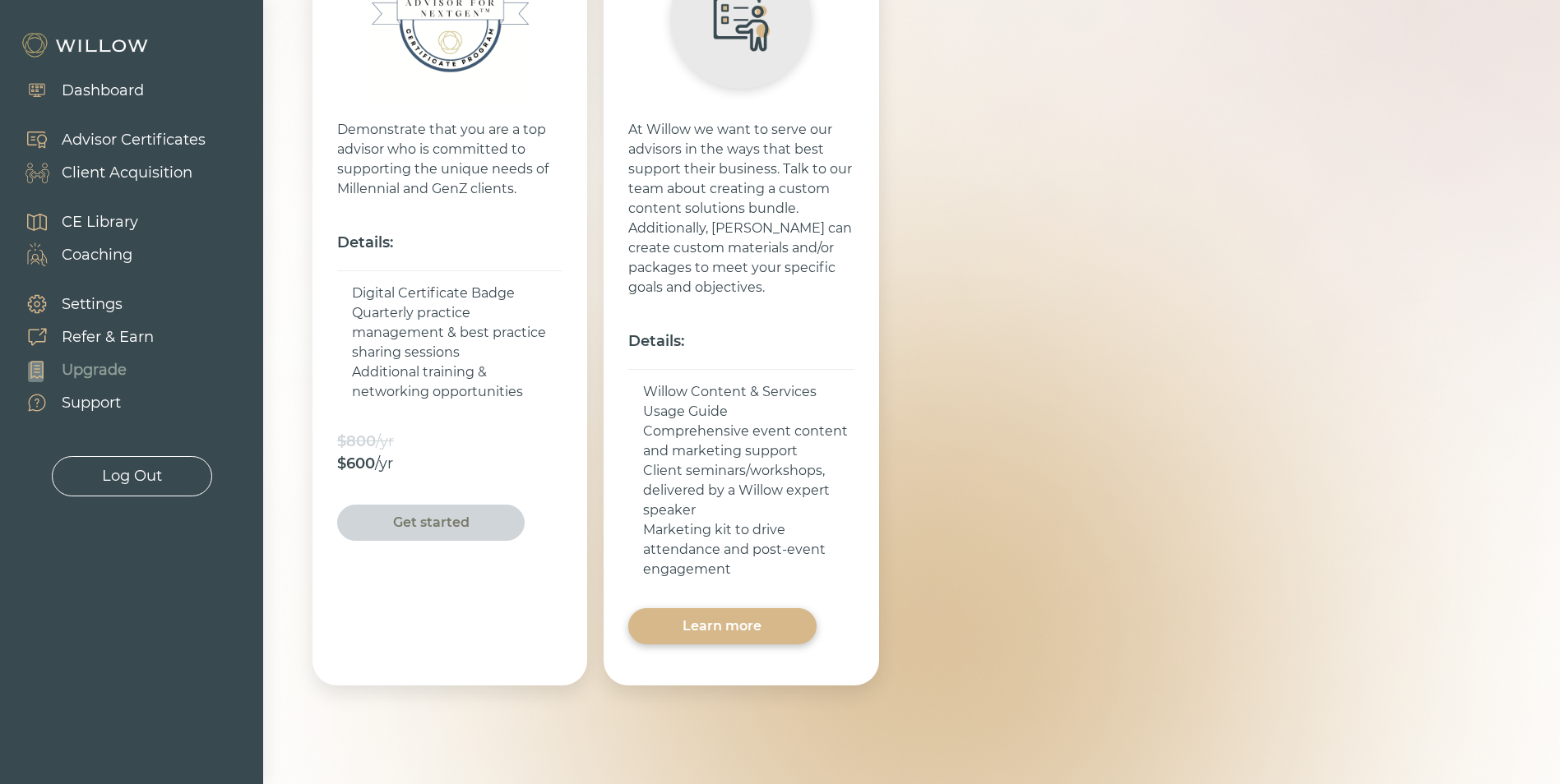
click at [723, 570] on div "Marketing kit to drive attendance and post-event engagement" at bounding box center [748, 550] width 211 height 60
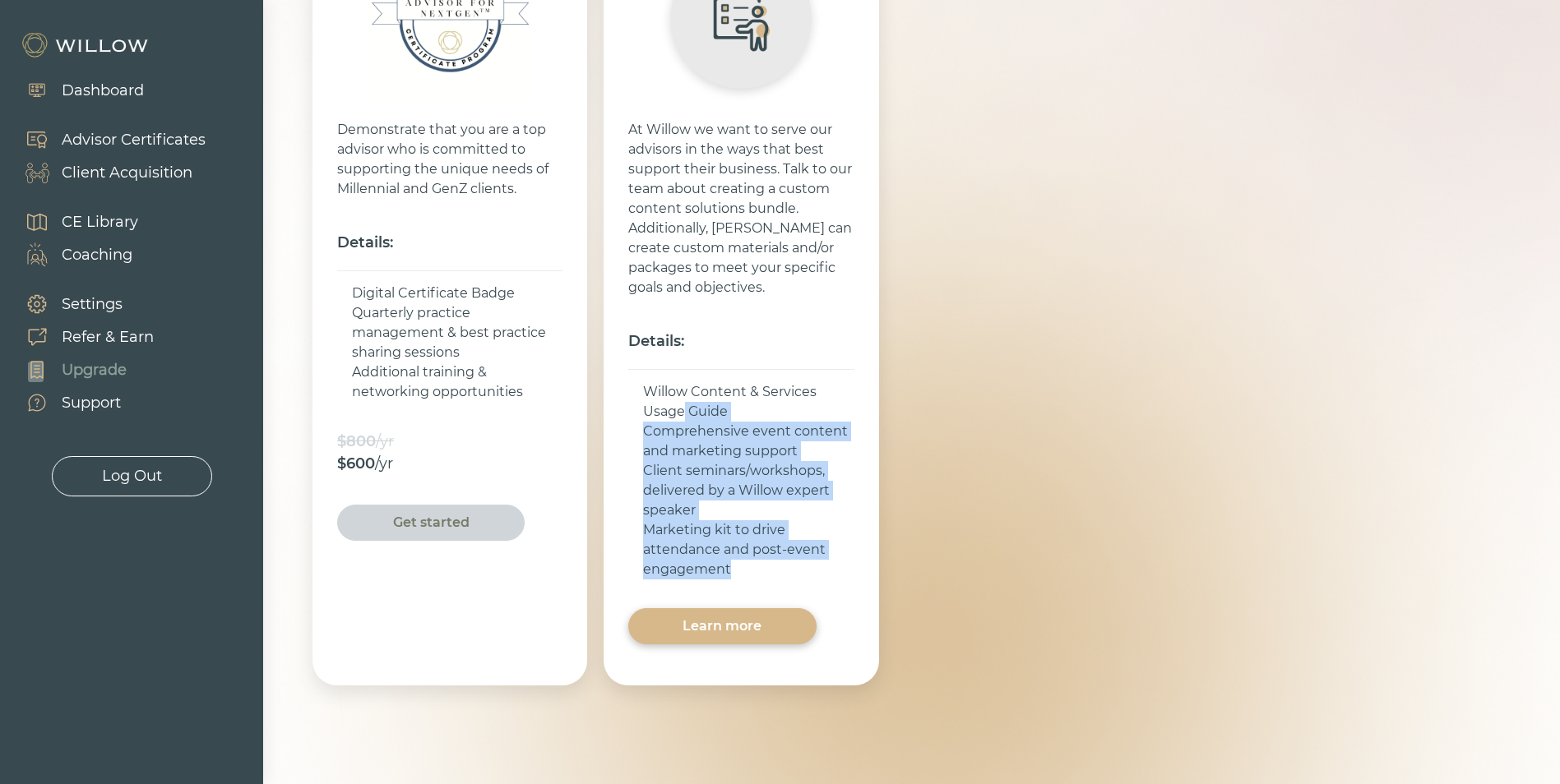
drag, startPoint x: 738, startPoint y: 570, endPoint x: 681, endPoint y: 411, distance: 168.9
click at [681, 411] on ul "Willow Content & Services Usage Guide Comprehensive event content and marketing…" at bounding box center [741, 480] width 225 height 223
drag, startPoint x: 681, startPoint y: 411, endPoint x: 750, endPoint y: 527, distance: 135.0
click at [750, 527] on div "Marketing kit to drive attendance and post-event engagement" at bounding box center [748, 550] width 211 height 60
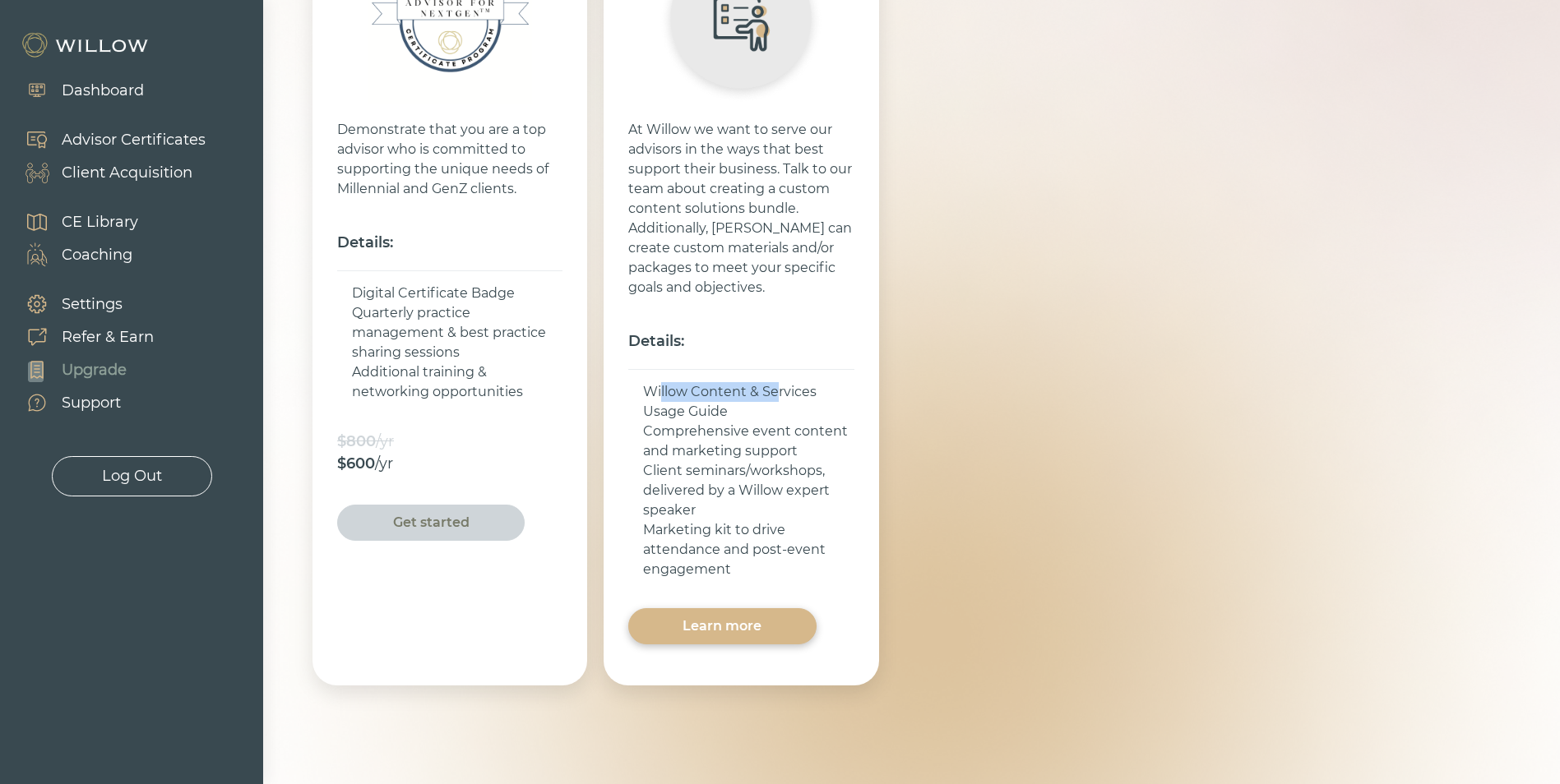
drag, startPoint x: 764, startPoint y: 399, endPoint x: 773, endPoint y: 401, distance: 9.2
click at [773, 401] on ul "Willow Content & Services Usage Guide Comprehensive event content and marketing…" at bounding box center [741, 480] width 225 height 223
drag, startPoint x: 773, startPoint y: 401, endPoint x: 741, endPoint y: 436, distance: 47.4
click at [741, 436] on div "Comprehensive event content and marketing support" at bounding box center [748, 441] width 211 height 39
click at [717, 626] on div "Learn more" at bounding box center [721, 626] width 150 height 20
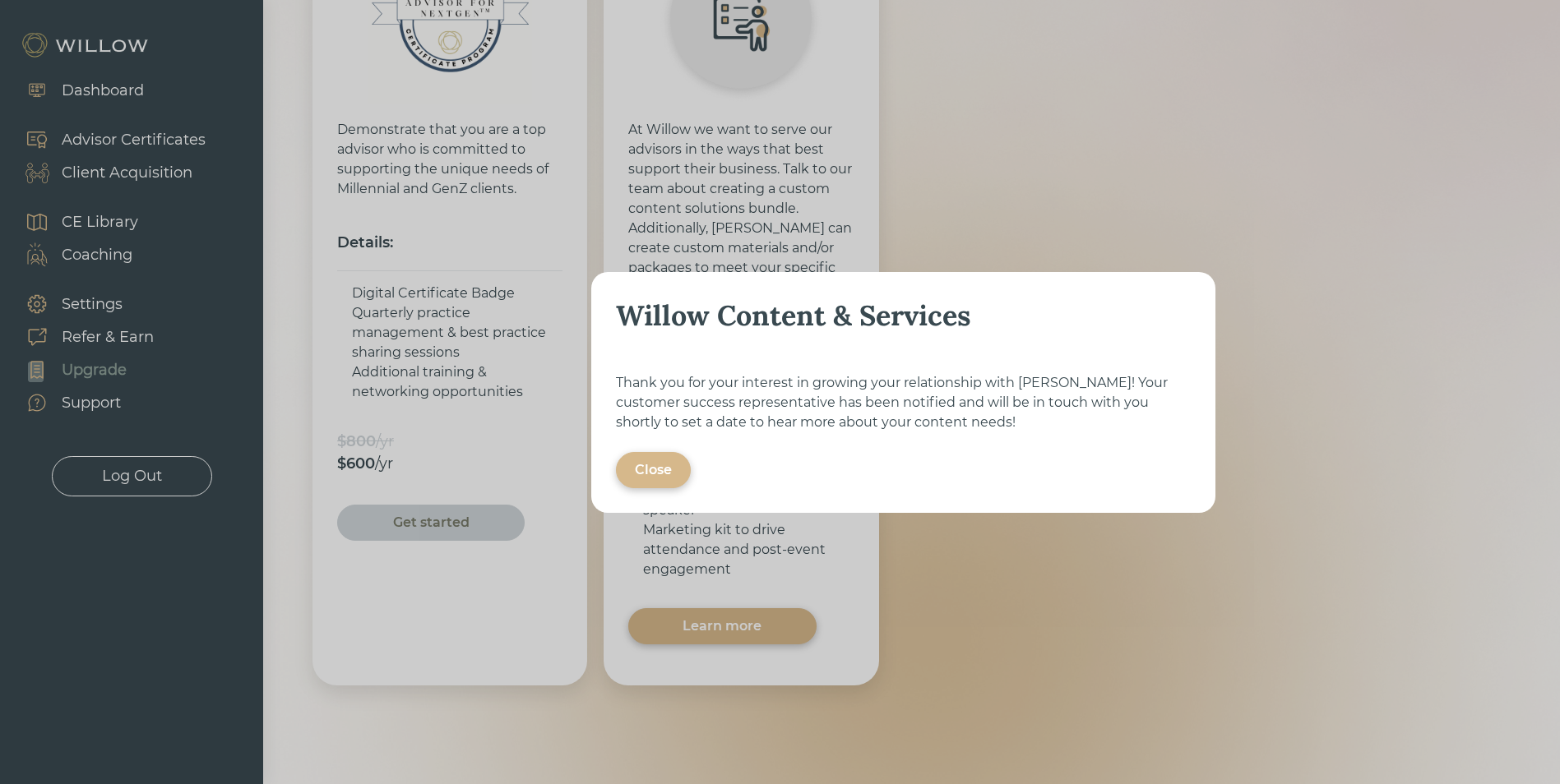
click at [674, 471] on div "Close" at bounding box center [654, 470] width 75 height 36
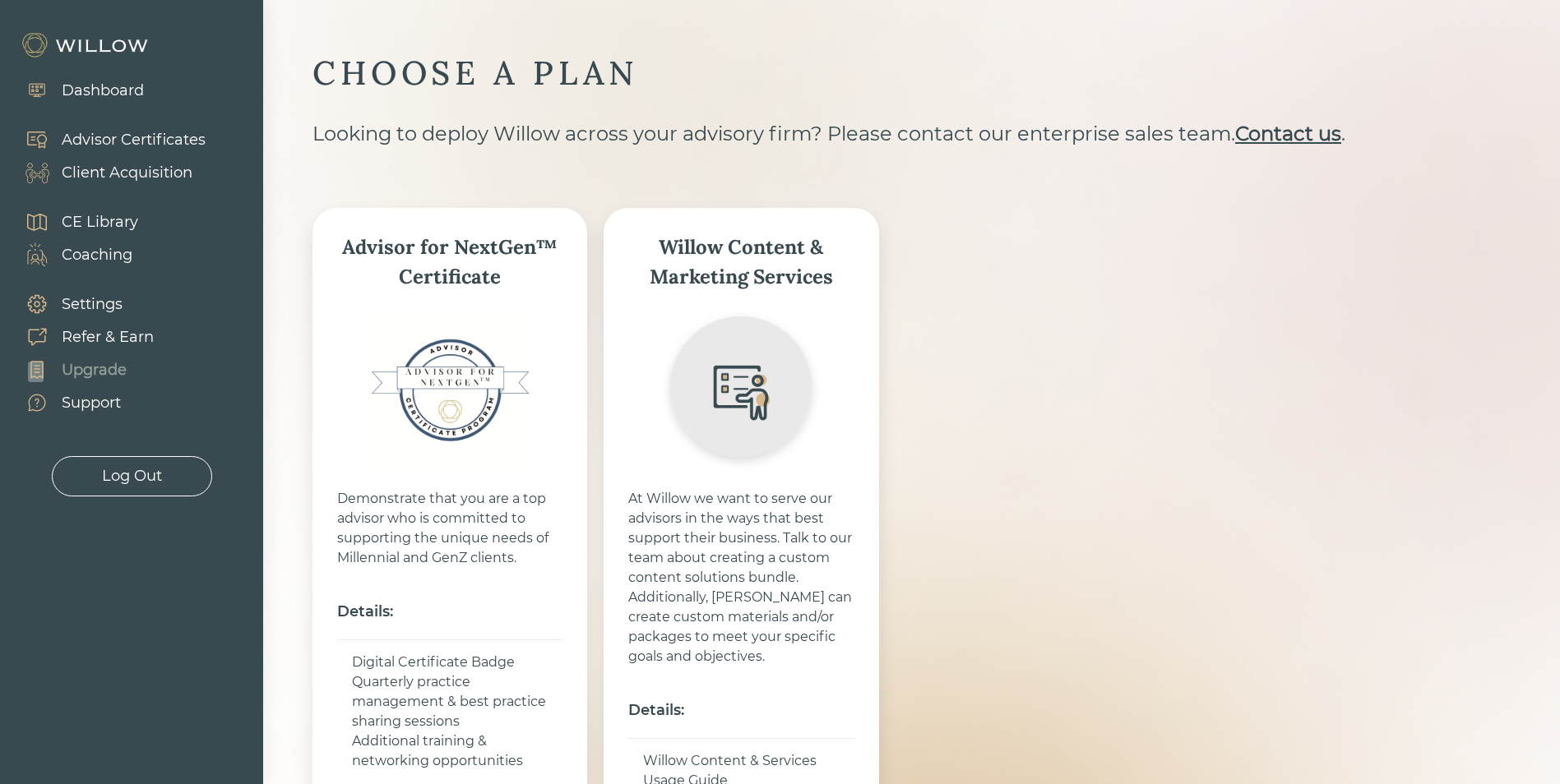
scroll to position [0, 0]
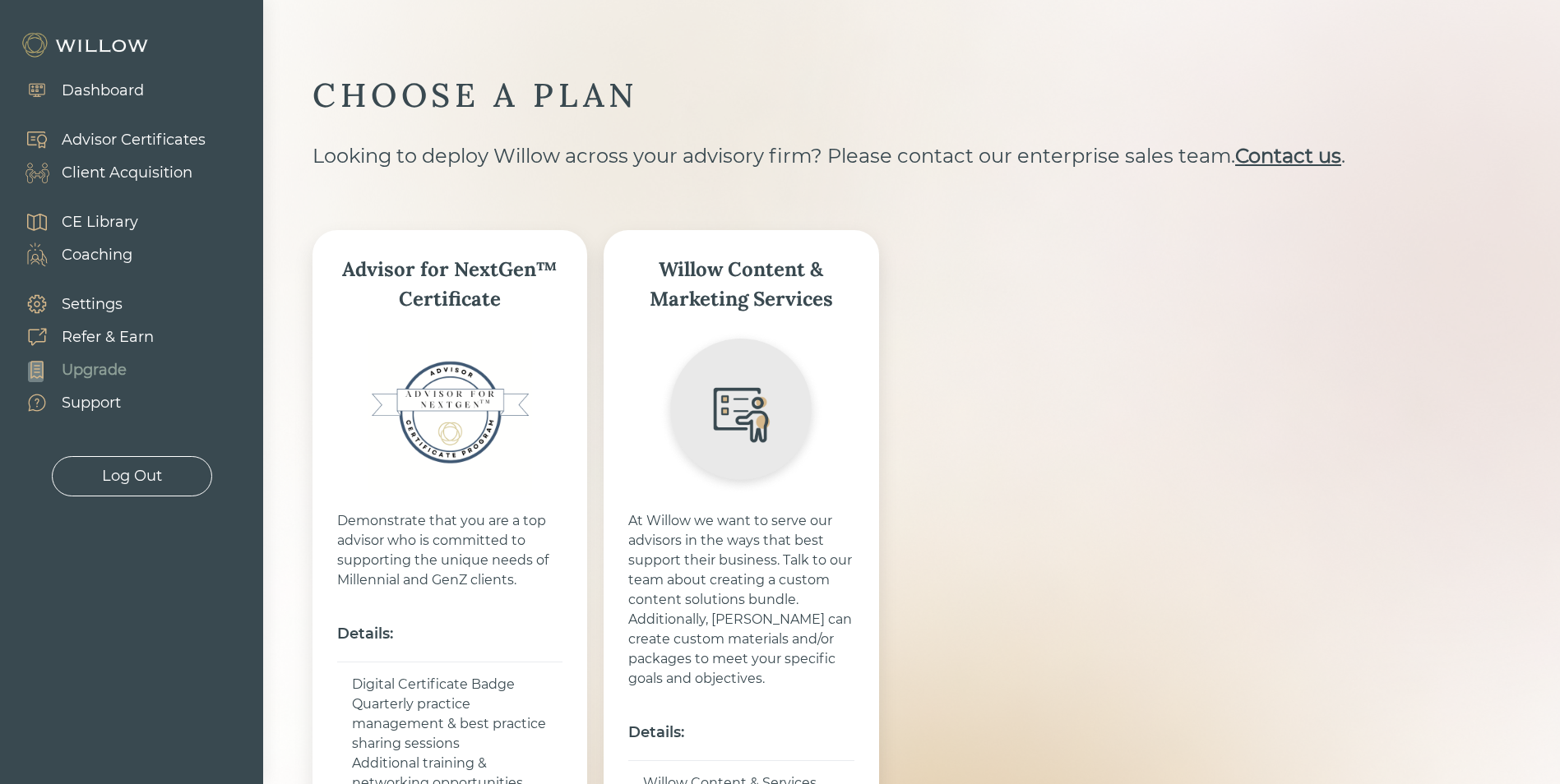
click at [110, 222] on div "CE Library" at bounding box center [99, 221] width 76 height 22
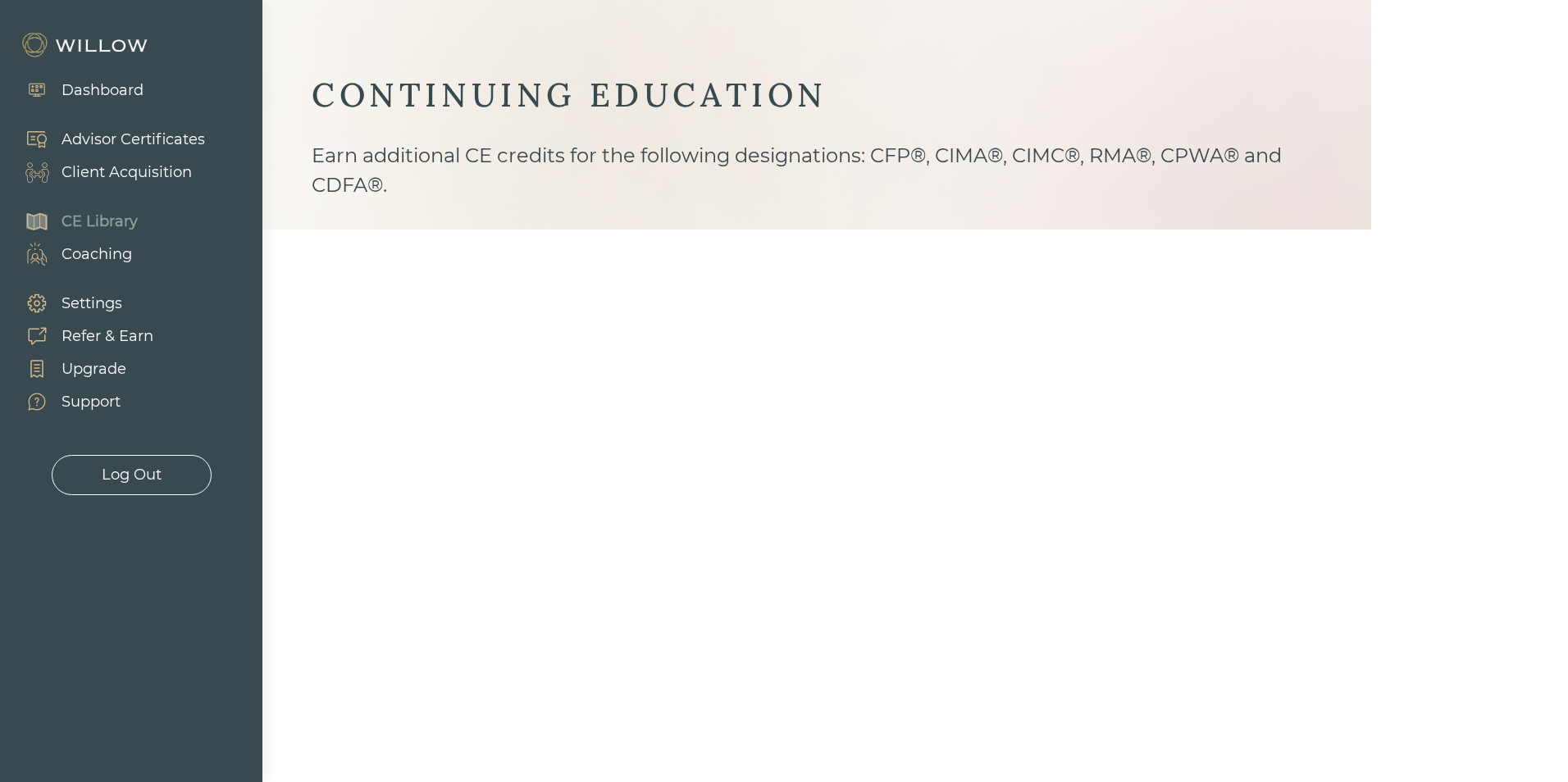
click at [115, 254] on div "Coaching" at bounding box center [96, 254] width 71 height 22
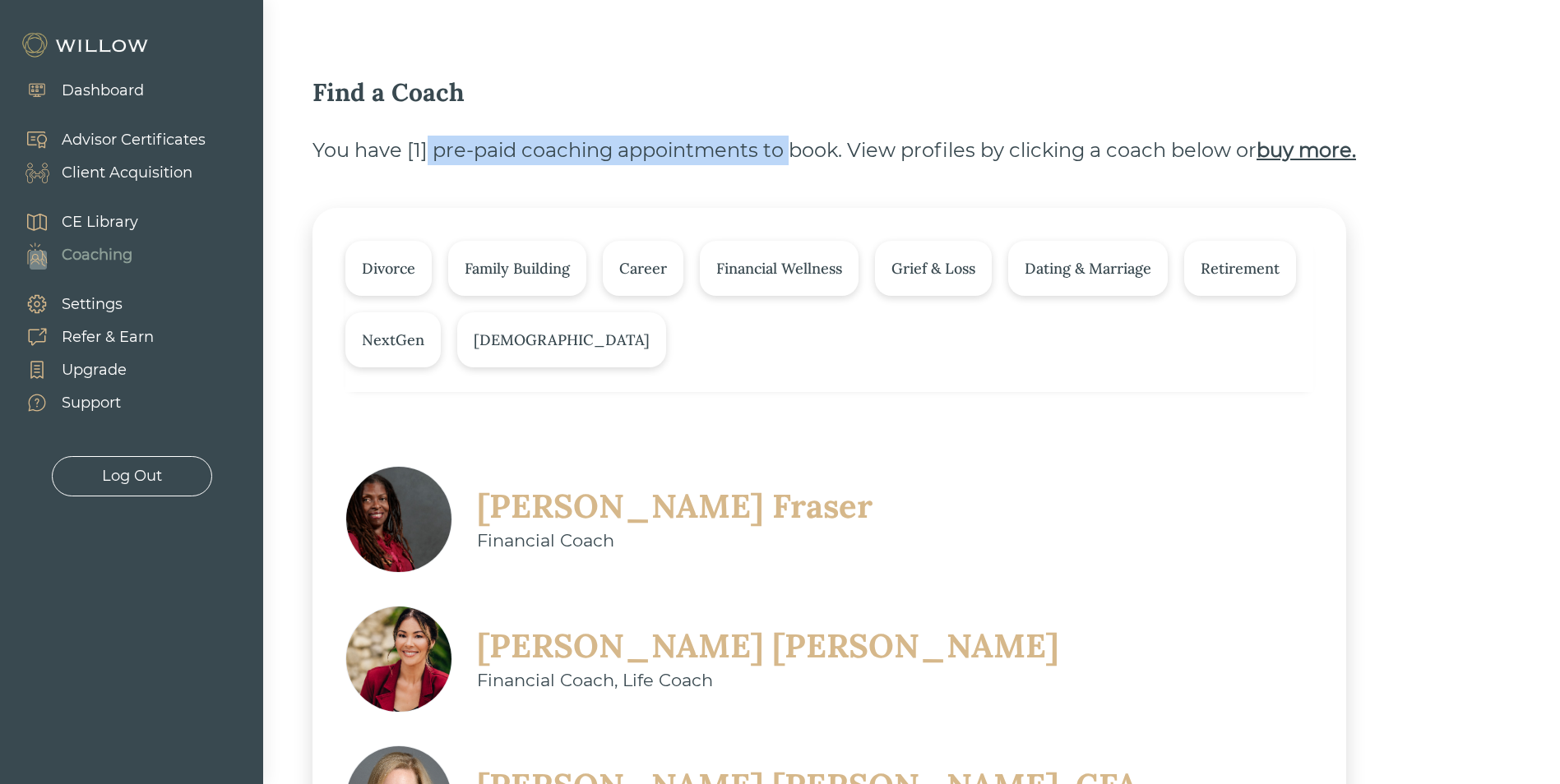
drag, startPoint x: 426, startPoint y: 144, endPoint x: 795, endPoint y: 133, distance: 369.2
click at [795, 133] on div "Find a Coach You have [ 1 ] pre-paid coaching appointments to book. View profil…" at bounding box center [862, 120] width 1100 height 91
drag, startPoint x: 795, startPoint y: 133, endPoint x: 833, endPoint y: 159, distance: 46.0
click at [833, 159] on div "You have [ 1 ] pre-paid coaching appointments to book. View profiles by clickin…" at bounding box center [862, 150] width 1100 height 30
click at [399, 272] on div "Divorce" at bounding box center [388, 268] width 53 height 22
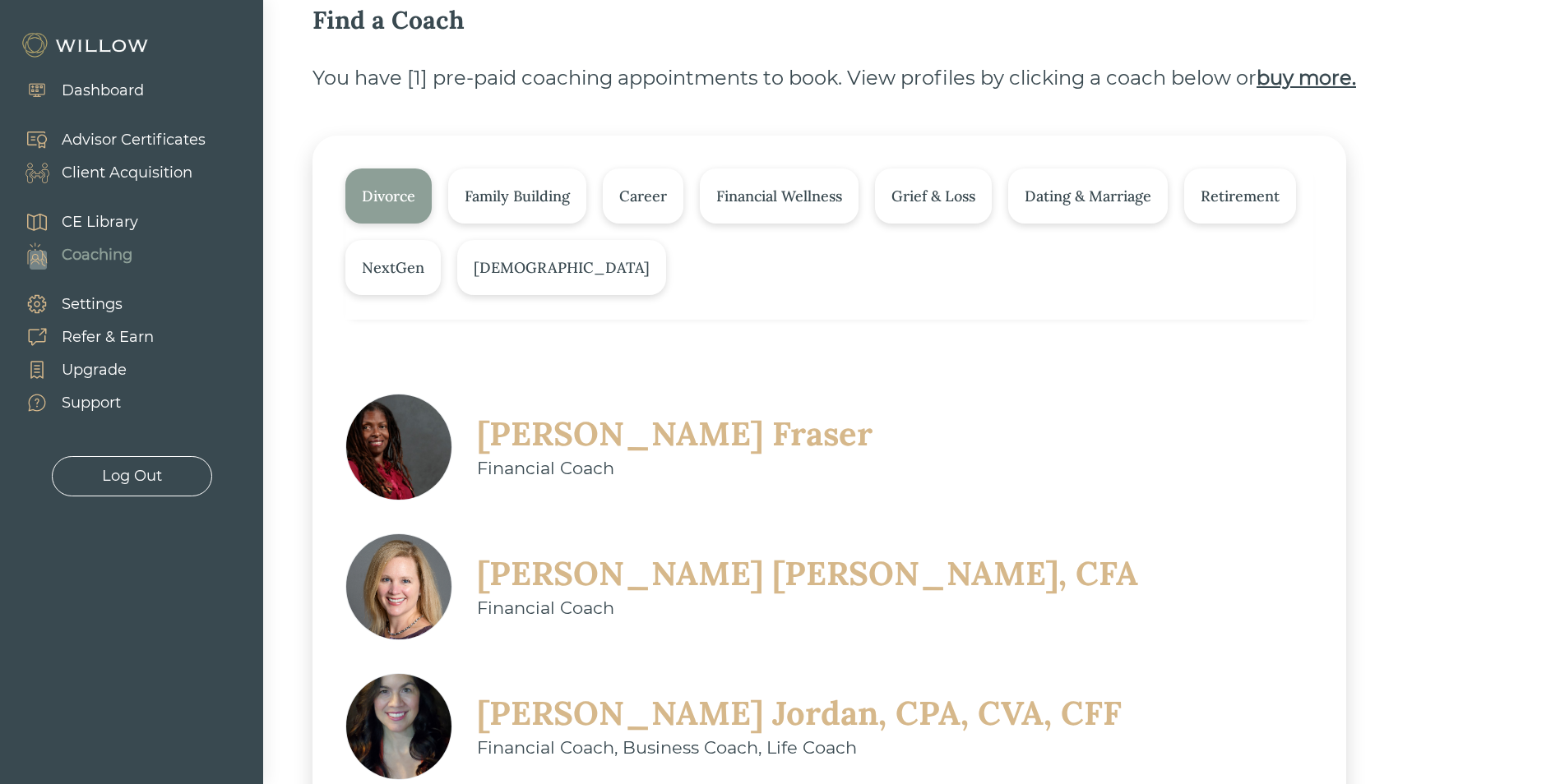
scroll to position [35, 0]
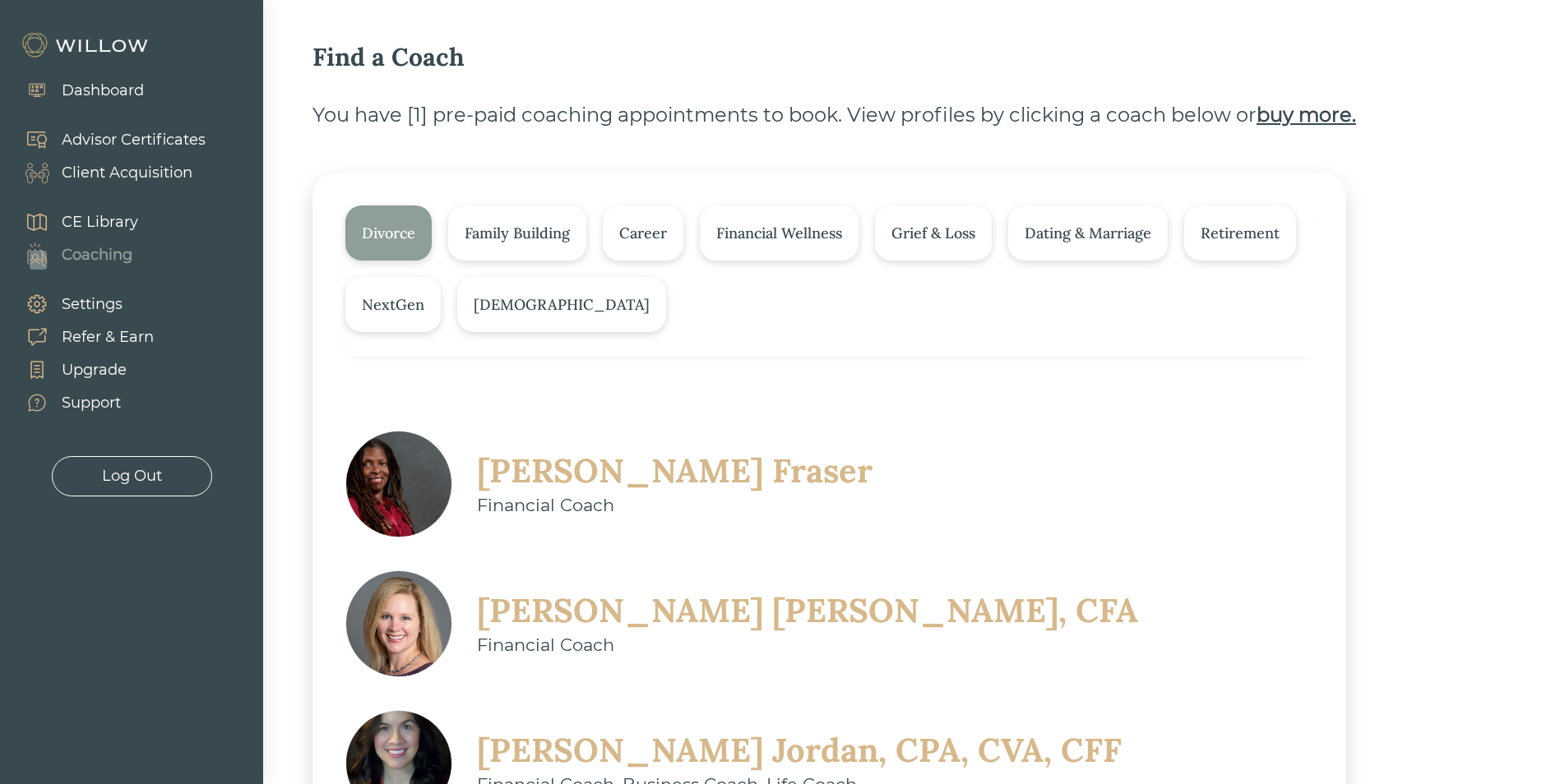
click at [128, 88] on div "Dashboard" at bounding box center [102, 90] width 82 height 22
